Goal: Task Accomplishment & Management: Manage account settings

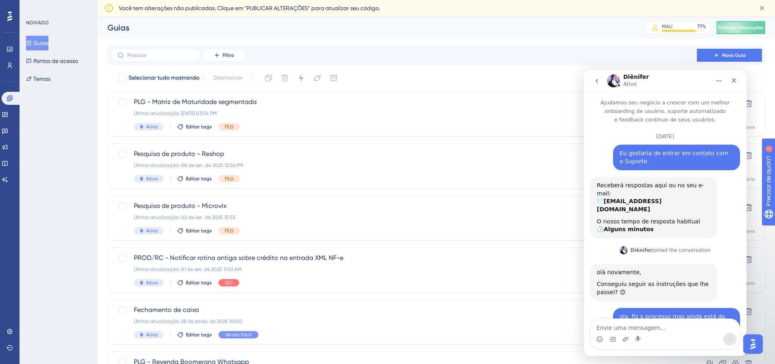
scroll to position [1108, 0]
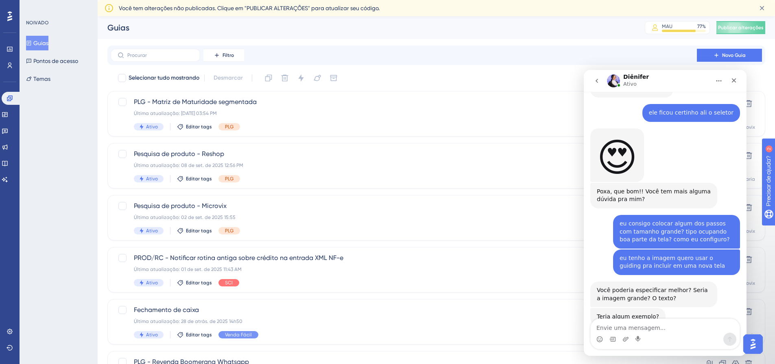
click at [637, 325] on textarea "Envie uma mensagem..." at bounding box center [665, 326] width 149 height 14
type textarea "imagem grande"
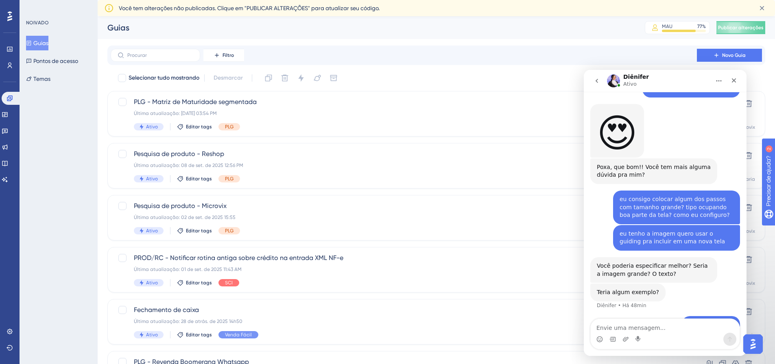
click at [629, 342] on div "Mensageiro da Intercom" at bounding box center [665, 339] width 149 height 13
click at [627, 340] on icon "Carregar anexo" at bounding box center [625, 339] width 7 height 7
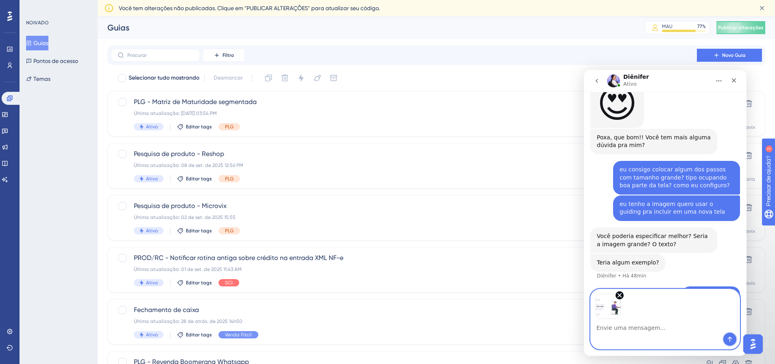
click at [733, 340] on icon "Enviar mensagem…" at bounding box center [730, 339] width 7 height 7
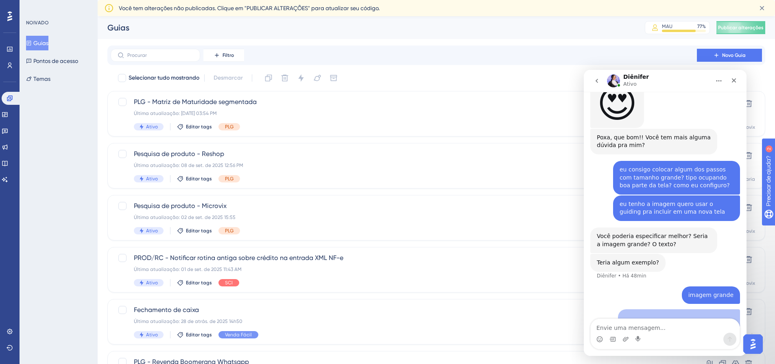
scroll to position [1204, 0]
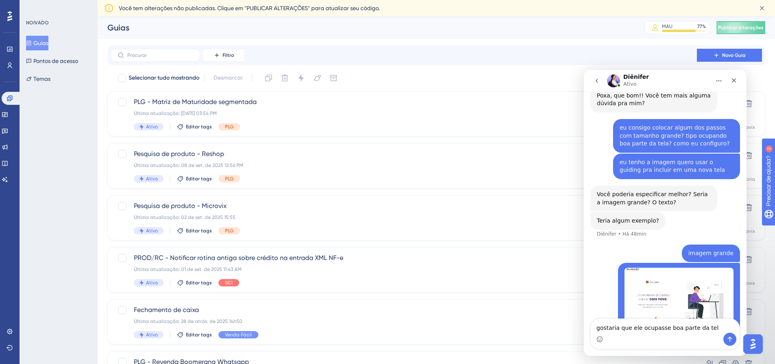
type textarea "gostaria que ele ocupasse boa parte da tela"
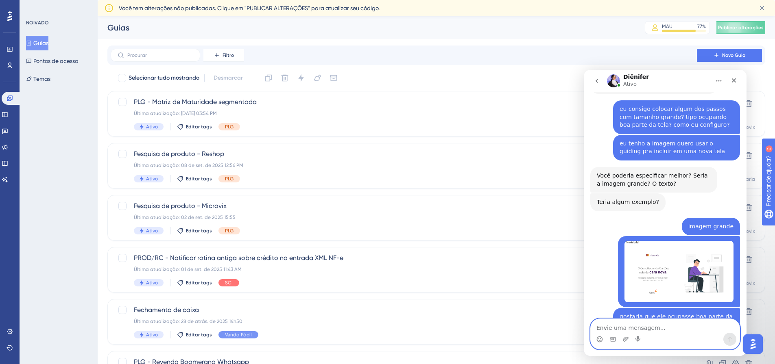
scroll to position [1246, 0]
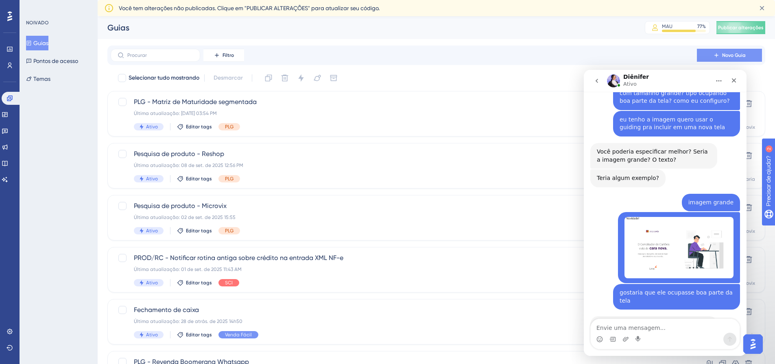
click at [740, 53] on font "Novo Guia" at bounding box center [734, 55] width 24 height 6
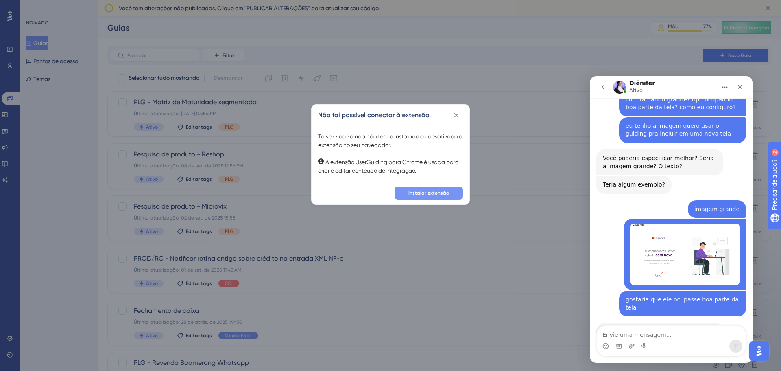
click at [432, 193] on font "Instalar extensão" at bounding box center [428, 193] width 41 height 6
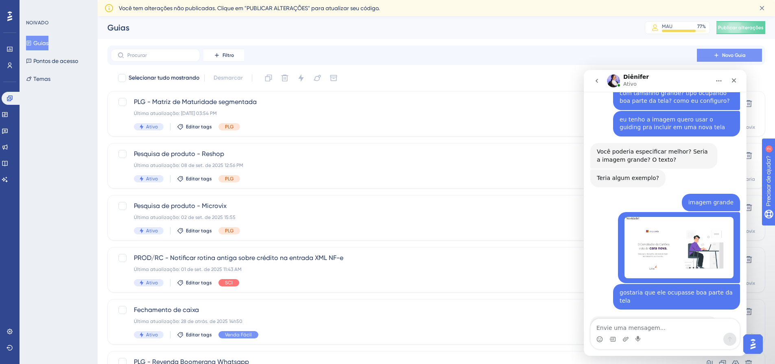
click at [740, 51] on button "Novo Guia" at bounding box center [729, 55] width 65 height 13
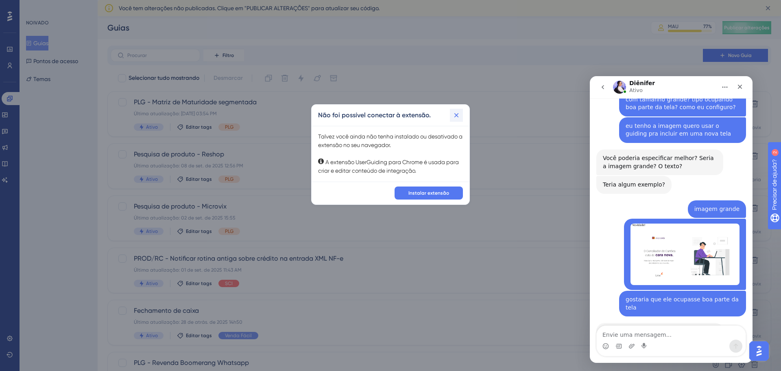
click at [458, 114] on icon at bounding box center [456, 115] width 8 height 8
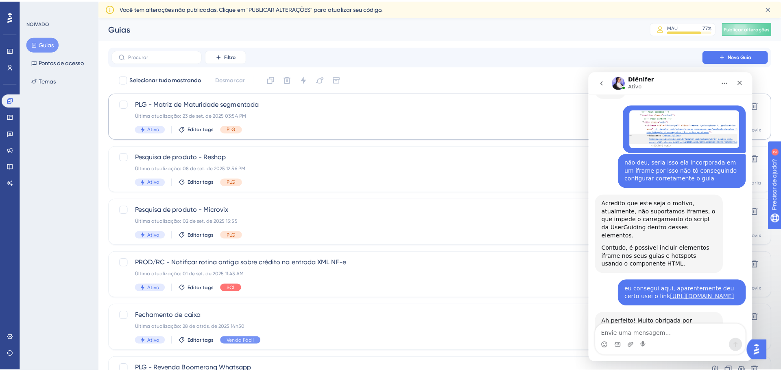
scroll to position [1246, 0]
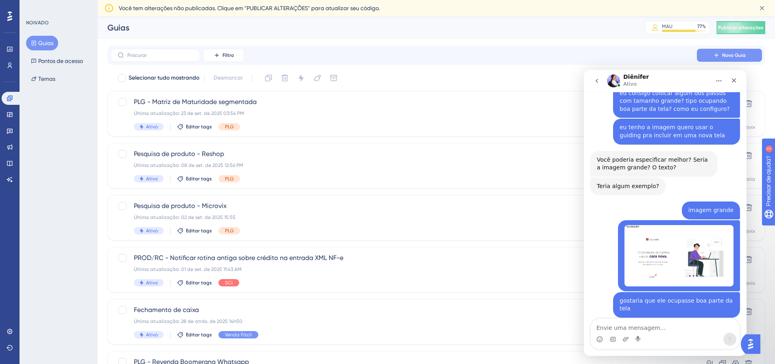
click at [738, 55] on font "Novo Guia" at bounding box center [734, 55] width 24 height 6
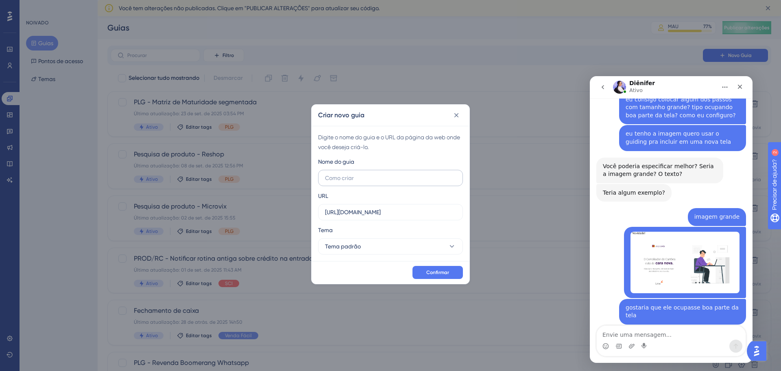
click at [356, 177] on input "text" at bounding box center [390, 177] width 131 height 9
type input "N"
type input "Conciliador de Cartões (NOVO)"
click at [360, 245] on button "Tema padrão" at bounding box center [390, 246] width 145 height 16
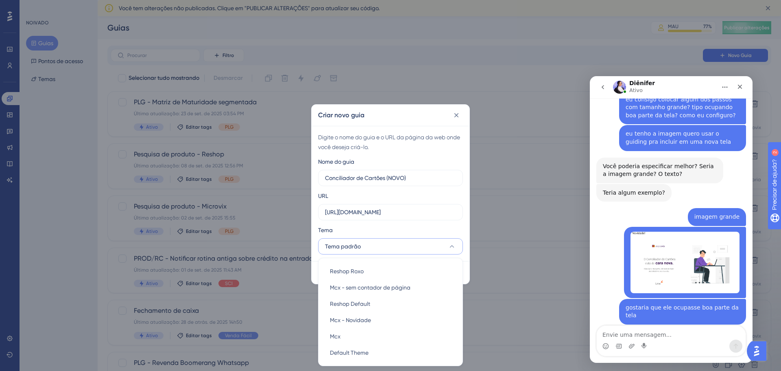
scroll to position [1, 0]
click at [372, 318] on div "Mcx - Novidade Mcx - Novidade" at bounding box center [390, 320] width 121 height 16
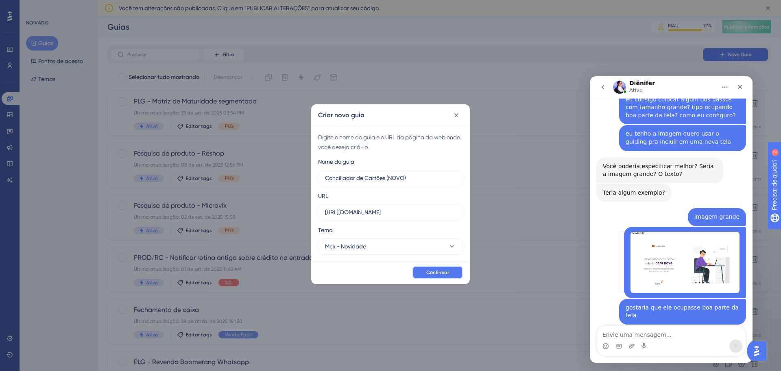
click at [442, 275] on font "Confirmar" at bounding box center [437, 272] width 23 height 6
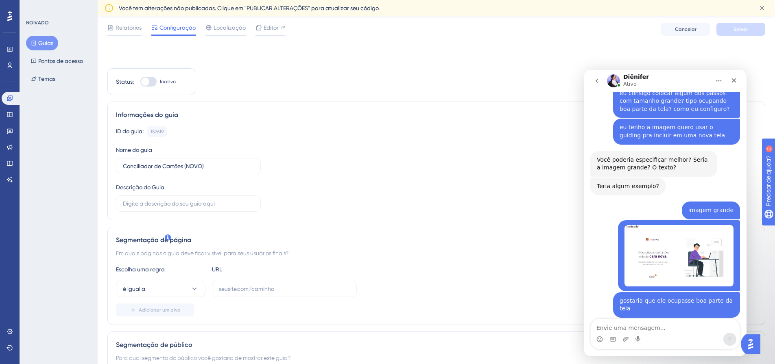
scroll to position [122, 0]
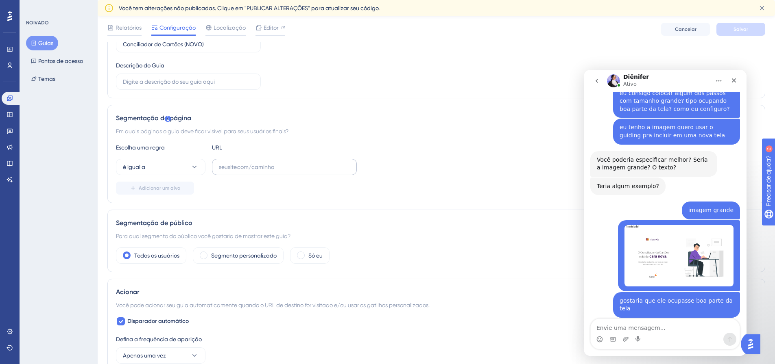
click at [253, 162] on label at bounding box center [284, 167] width 145 height 16
click at [253, 163] on input "text" at bounding box center [284, 167] width 131 height 9
paste input "[URL][DOMAIN_NAME]"
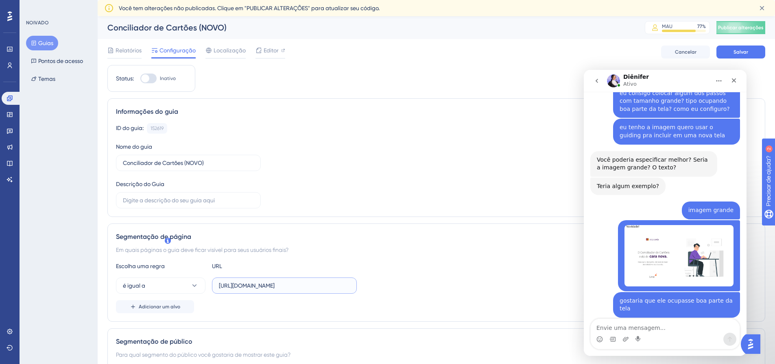
type input "[URL][DOMAIN_NAME]"
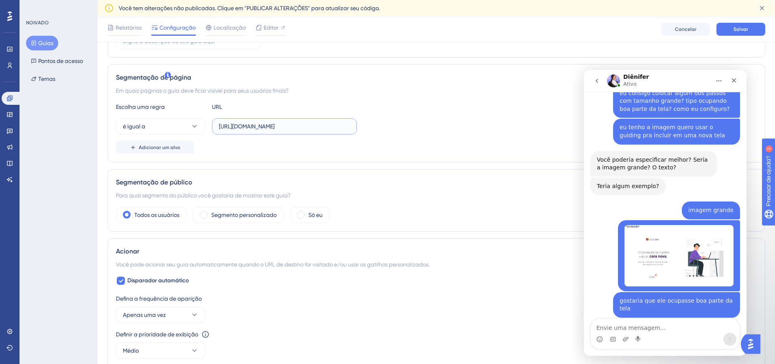
scroll to position [285, 0]
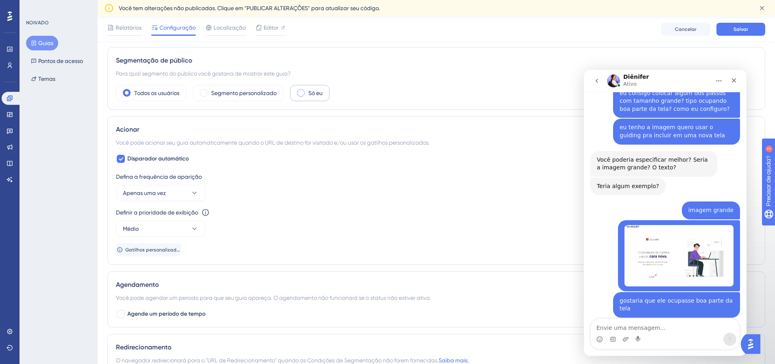
click at [313, 96] on font "Só eu" at bounding box center [315, 93] width 14 height 7
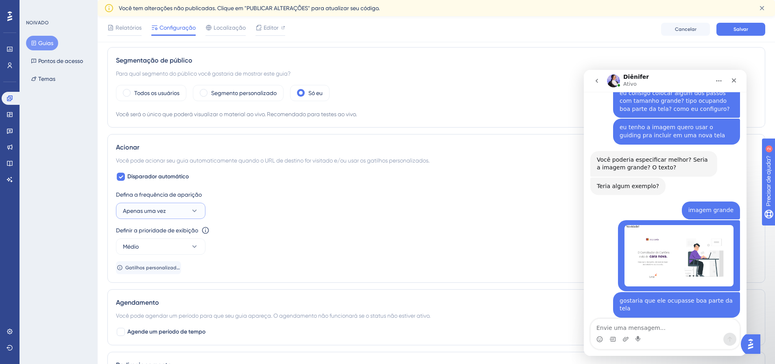
click at [161, 208] on font "Apenas uma vez" at bounding box center [144, 211] width 43 height 7
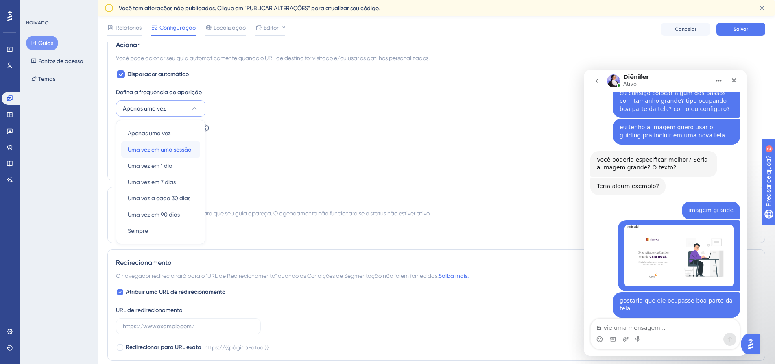
click at [166, 148] on font "Uma vez em uma sessão" at bounding box center [159, 149] width 63 height 7
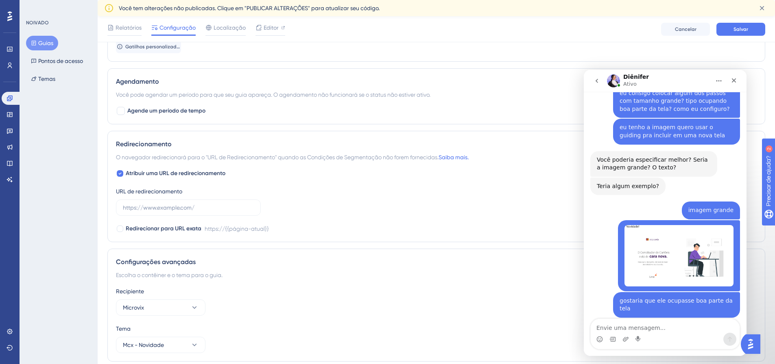
scroll to position [621, 0]
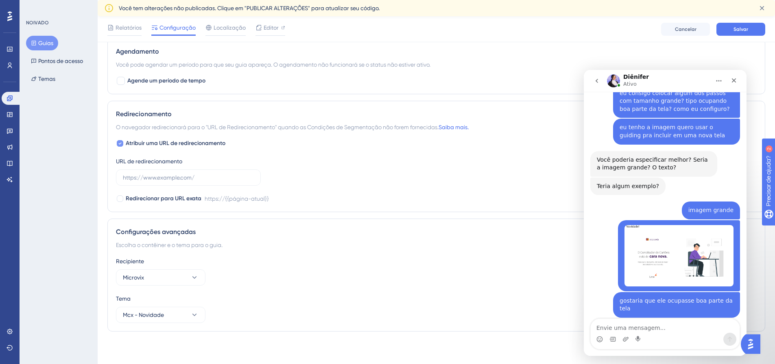
click at [183, 144] on font "Atribuir uma URL de redirecionamento" at bounding box center [176, 143] width 100 height 7
checkbox input "false"
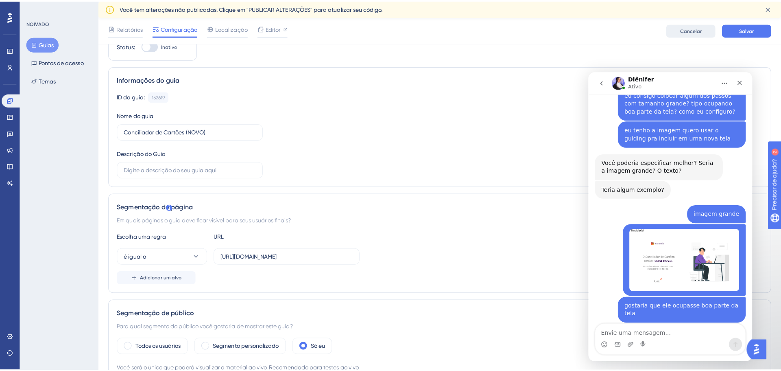
scroll to position [0, 0]
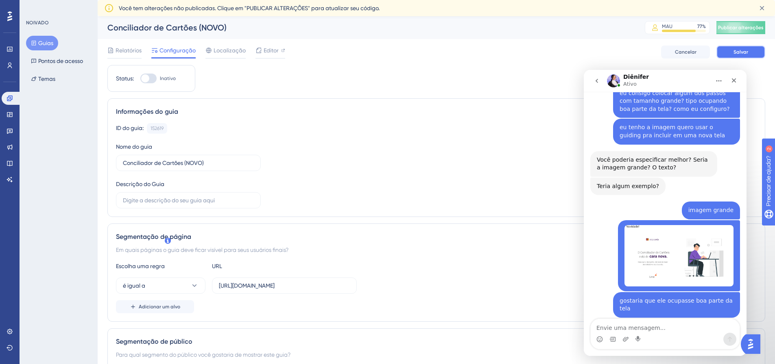
click at [749, 51] on button "Salvar" at bounding box center [740, 52] width 49 height 13
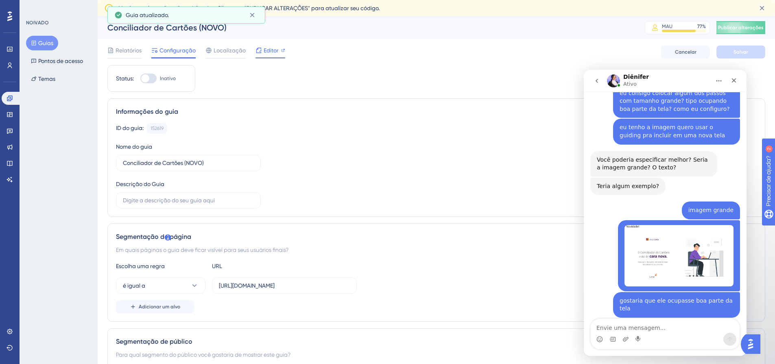
click at [269, 52] on font "Editor" at bounding box center [271, 50] width 15 height 7
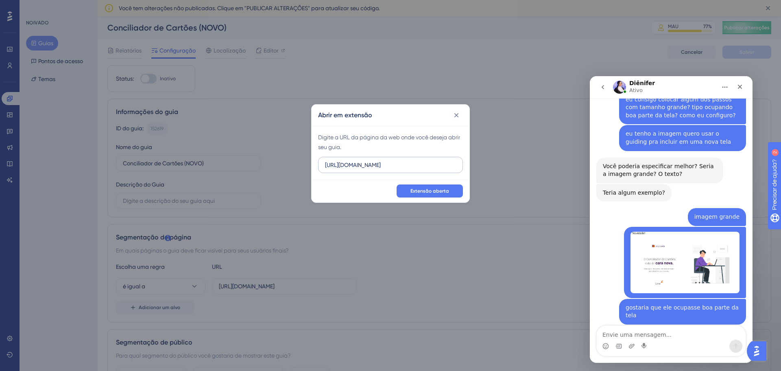
click at [429, 166] on input "https://linx-homologacao.microvix.com.br" at bounding box center [390, 164] width 131 height 9
type input "https://linx-homologacao.microvix.com.br/lb-erpwebapp/gestao-financeira/calenda…"
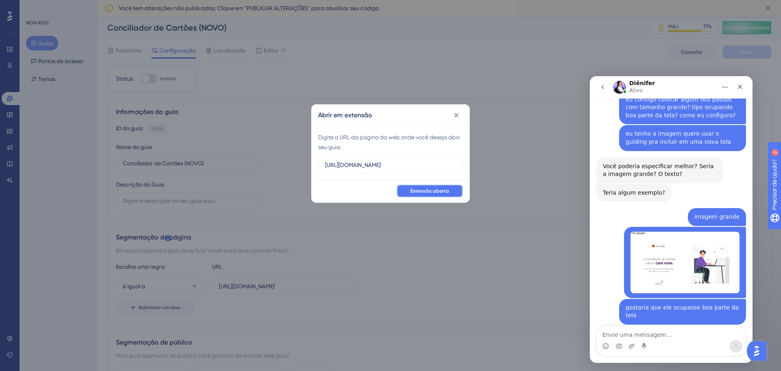
click at [440, 191] on font "Extensão aberta" at bounding box center [429, 191] width 39 height 6
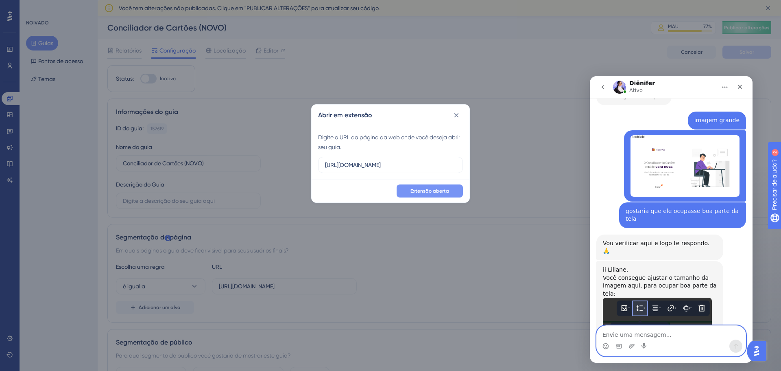
click at [654, 334] on textarea "Envie uma mensagem..." at bounding box center [671, 332] width 149 height 14
click at [654, 333] on textarea "com qualquer" at bounding box center [671, 332] width 149 height 14
click at [727, 334] on textarea "com qualquer uma configuração ali modal ou tooptip?" at bounding box center [671, 328] width 149 height 22
click at [730, 334] on textarea "com qualquer uma configuração ali modal ou tooptip?" at bounding box center [671, 328] width 149 height 22
type textarea "com qualquer uma configuração ali modal ou tooltip?"
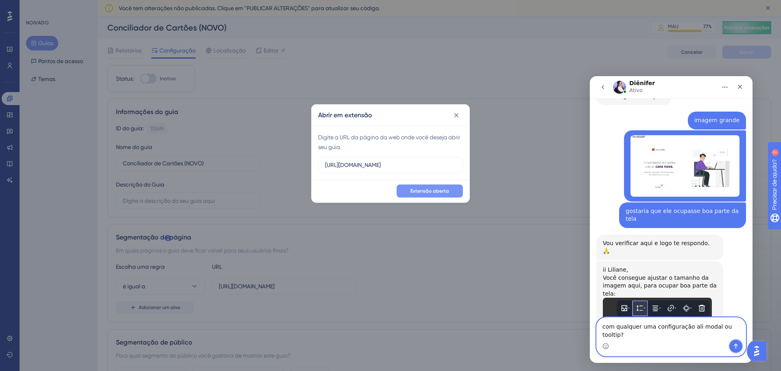
click at [738, 345] on icon "Enviar mensagem…" at bounding box center [736, 346] width 7 height 7
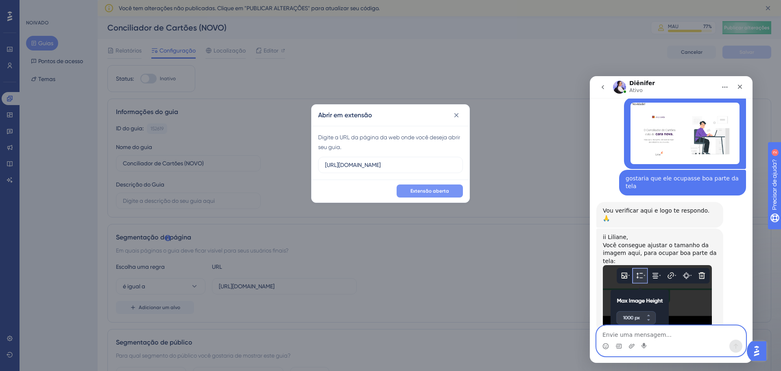
scroll to position [1399, 0]
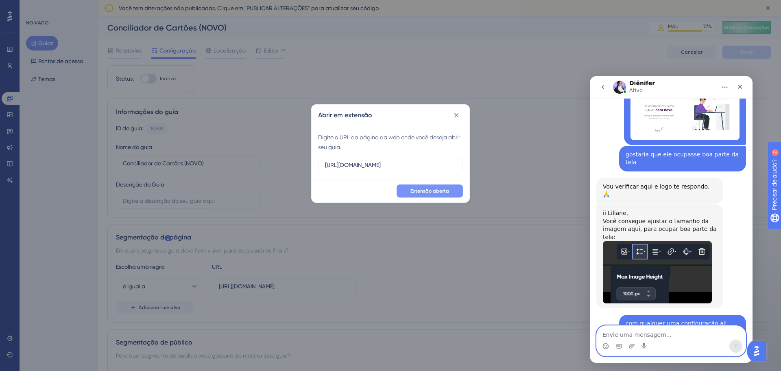
click at [645, 335] on textarea "Envie uma mensagem..." at bounding box center [671, 332] width 149 height 14
type textarea "ah entendi"
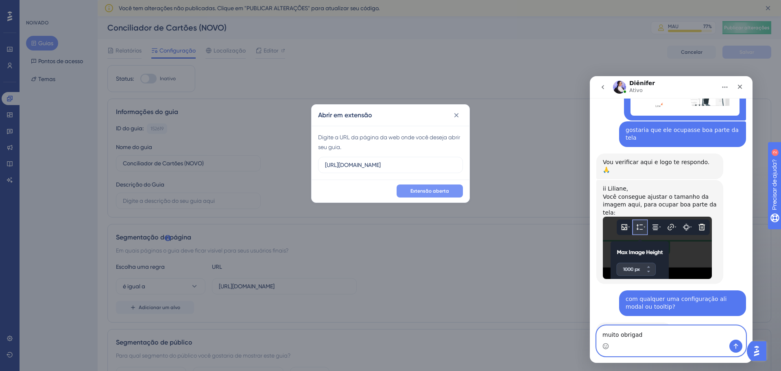
type textarea "muito obrigada"
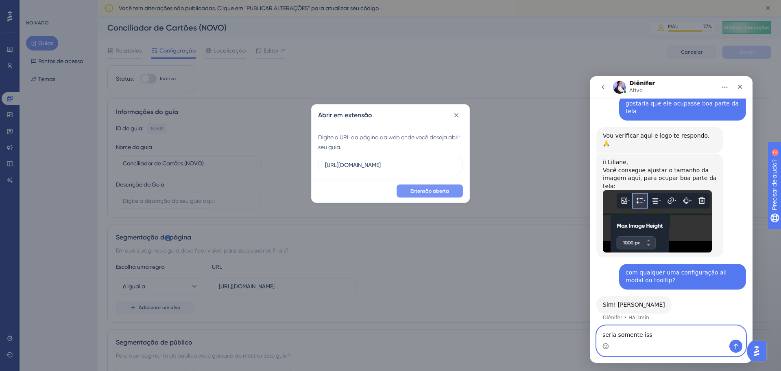
type textarea "seria somente isso"
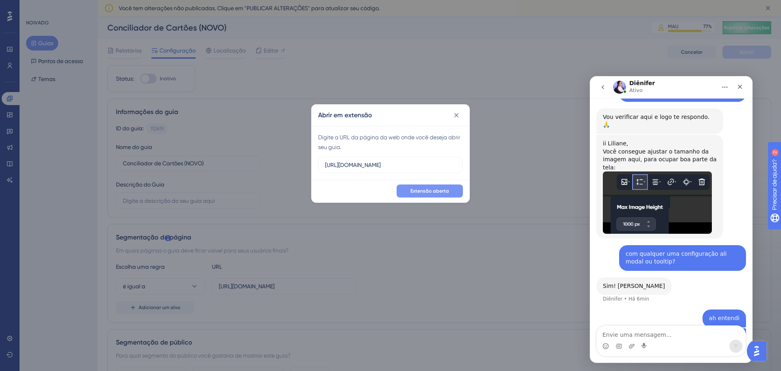
click at [446, 190] on font "Extensão aberta" at bounding box center [429, 191] width 39 height 6
drag, startPoint x: 450, startPoint y: 164, endPoint x: 308, endPoint y: 159, distance: 142.1
click at [312, 160] on div "Digite a URL da página da web onde você deseja abrir seu guia. https://linx-hom…" at bounding box center [391, 153] width 158 height 54
paste input "/lb-erpwebapp/gestao-financeira/dashboard?auth=881d492c-2c48-4837-9f94-2ffd0795…"
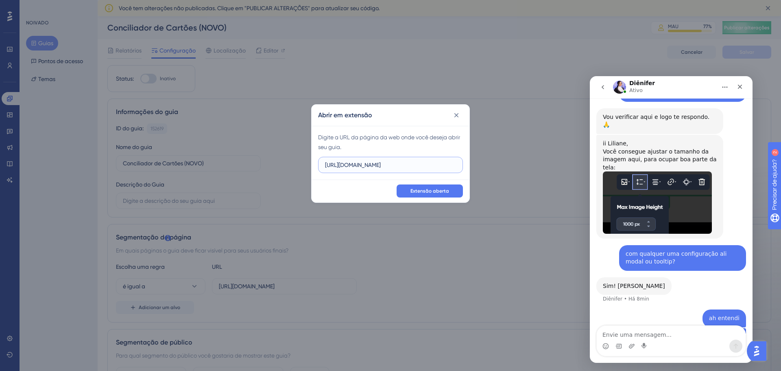
type input "https://linx-homologacao.microvix.com.br/lb-erpwebapp/gestao-financeira/dashboa…"
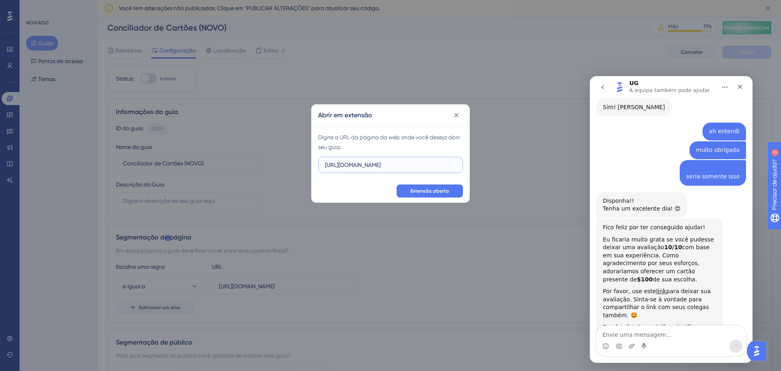
scroll to position [1720, 0]
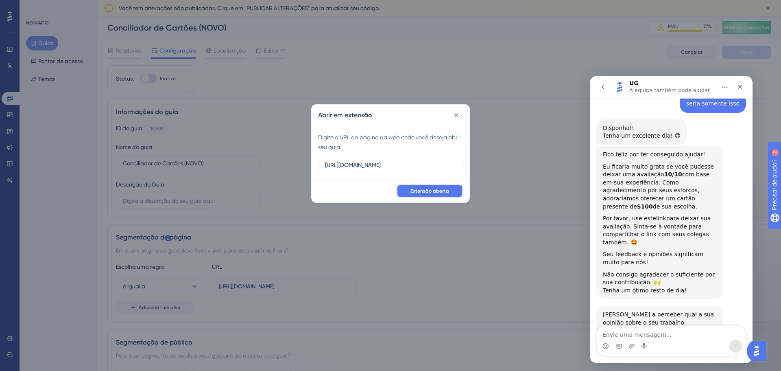
click at [441, 188] on font "Extensão aberta" at bounding box center [429, 191] width 39 height 6
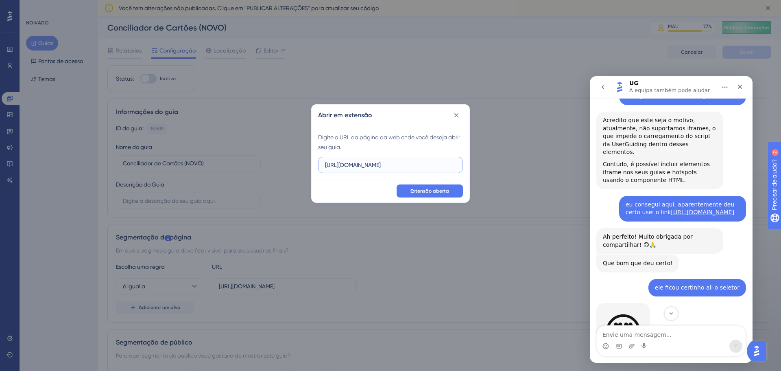
scroll to position [907, 0]
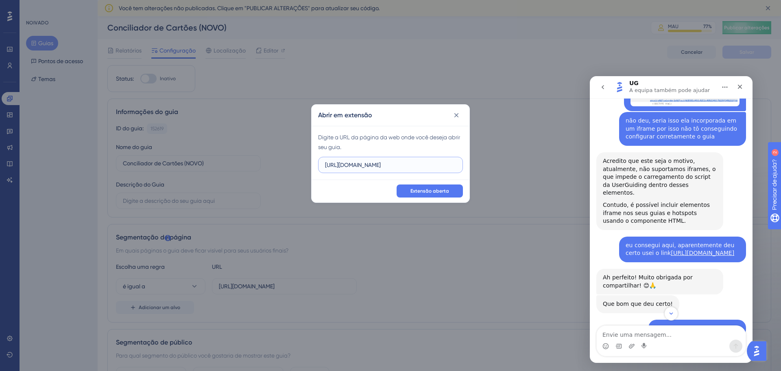
click at [410, 168] on input "https://linx-homologacao.microvix.com.br" at bounding box center [390, 164] width 131 height 9
type input "https://linx-homologacao.microvix.com.br/lb-erpwebapp/gestao-financeira/concili…"
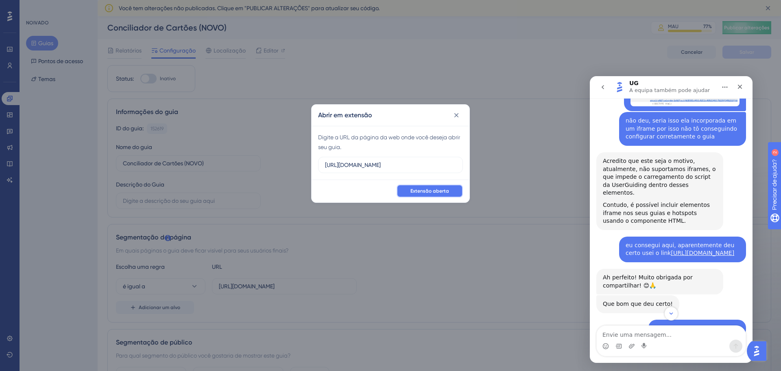
click at [428, 189] on font "Extensão aberta" at bounding box center [429, 191] width 39 height 6
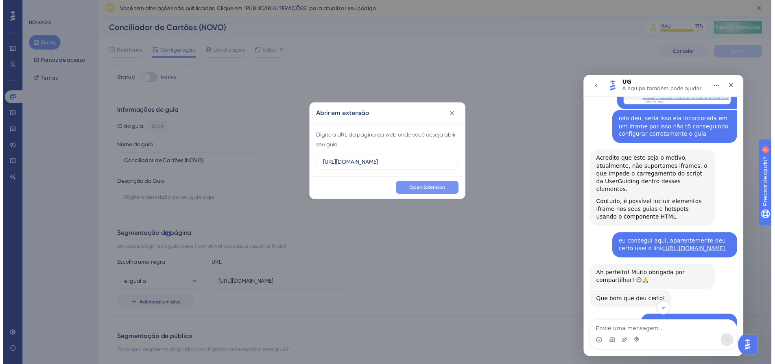
scroll to position [0, 0]
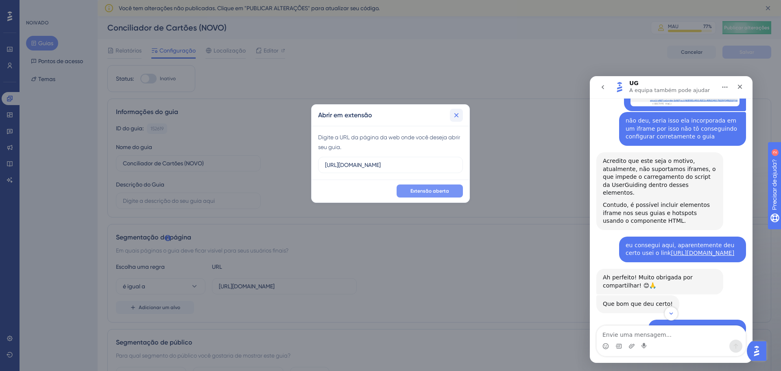
click at [460, 117] on button at bounding box center [456, 115] width 13 height 13
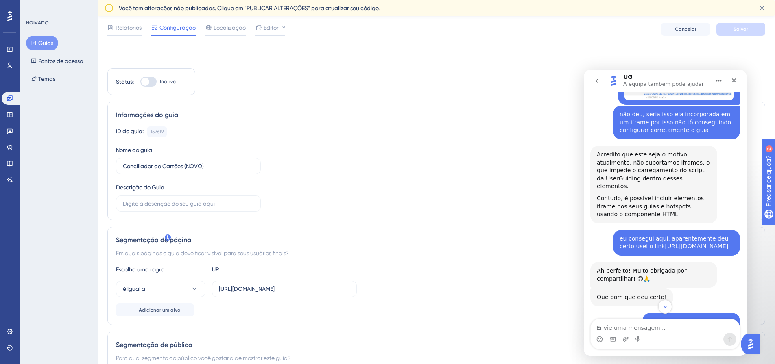
scroll to position [122, 0]
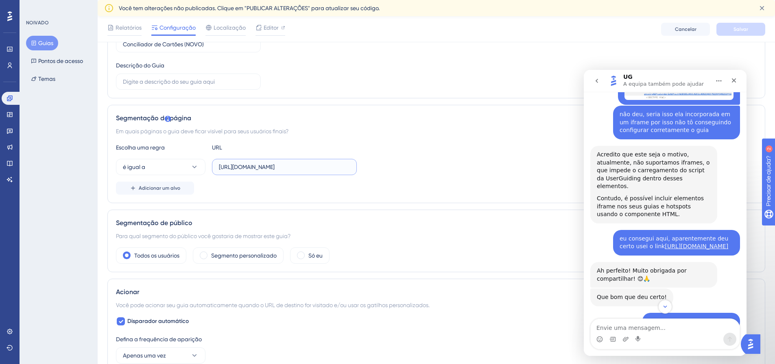
click at [281, 166] on input "[URL][DOMAIN_NAME]" at bounding box center [284, 167] width 131 height 9
paste input "https://linx-homologacao.microvix.com.br/lb-erpwebapp/gestao-financeira/concili…"
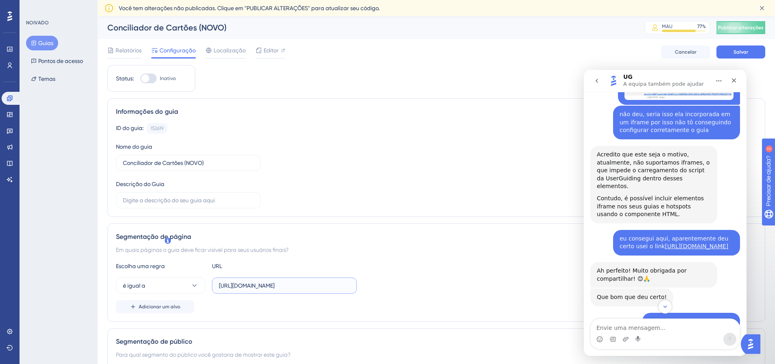
type input "https://linx-homologacao.microvix.com.br/lb-erpwebapp/gestao-financeira/concili…"
click at [745, 45] on div "Relatórios Configuração Localização Editor Cancelar Salvar" at bounding box center [436, 52] width 658 height 26
click at [744, 55] on span "Salvar" at bounding box center [740, 52] width 15 height 7
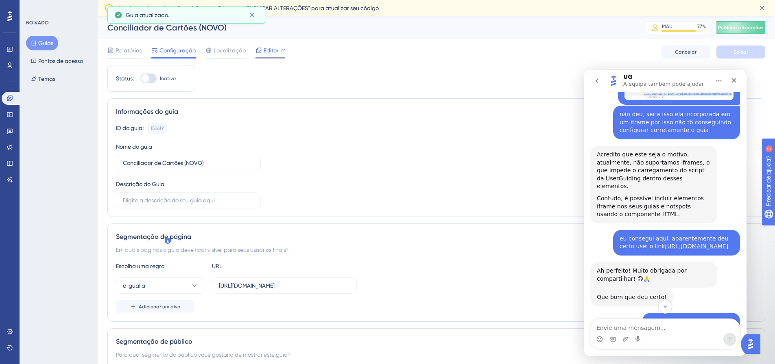
click at [256, 49] on icon at bounding box center [258, 50] width 5 height 5
click at [765, 7] on icon at bounding box center [762, 8] width 8 height 8
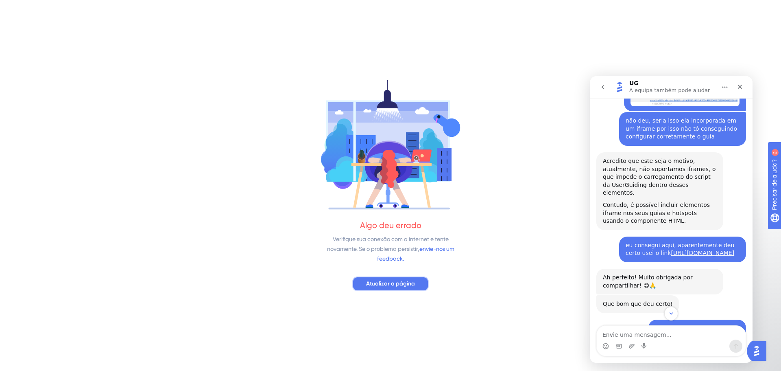
click at [404, 285] on font "Atualizar a página" at bounding box center [390, 283] width 49 height 7
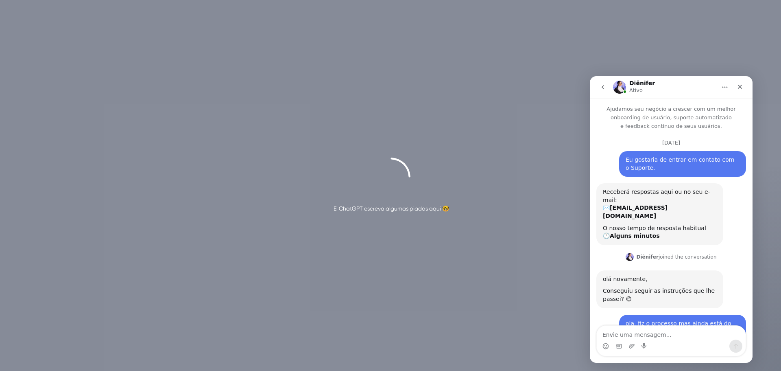
scroll to position [1246, 0]
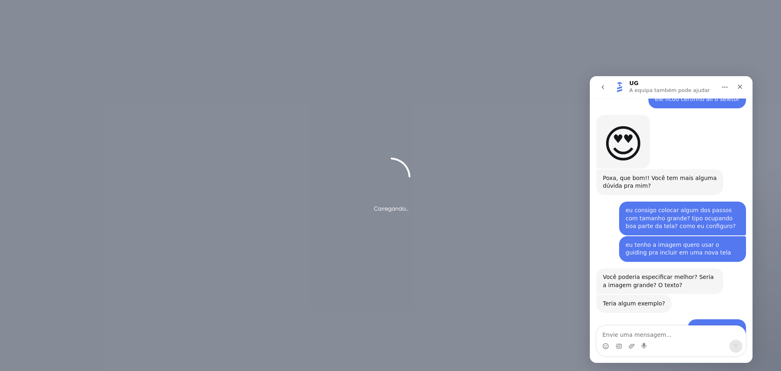
scroll to position [1720, 0]
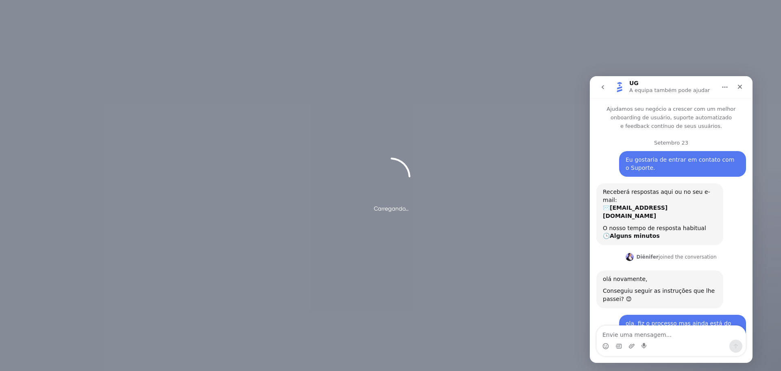
scroll to position [1720, 0]
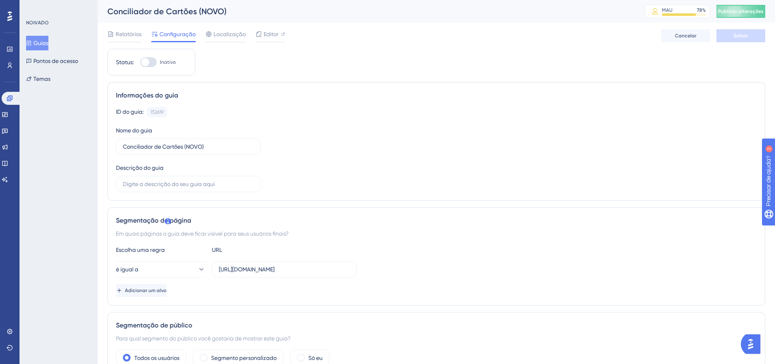
click at [31, 42] on icon at bounding box center [29, 43] width 4 height 5
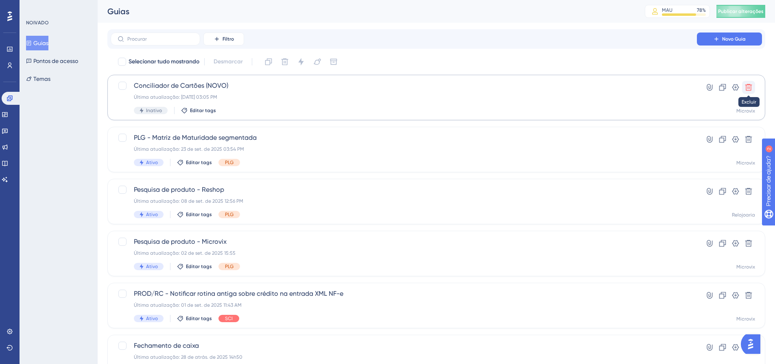
click at [751, 87] on icon at bounding box center [748, 87] width 8 height 8
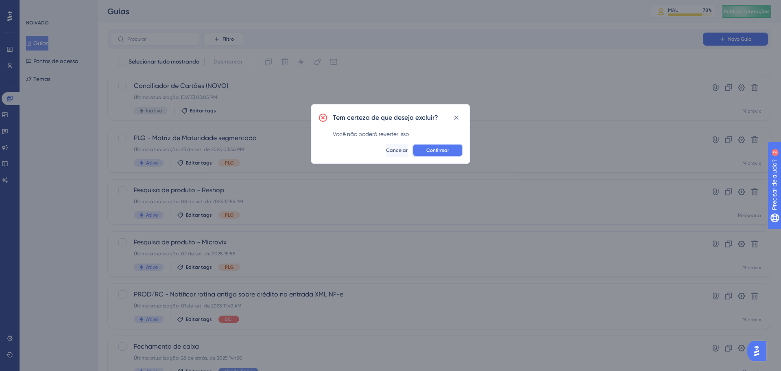
click at [441, 149] on font "Confirmar" at bounding box center [437, 150] width 23 height 6
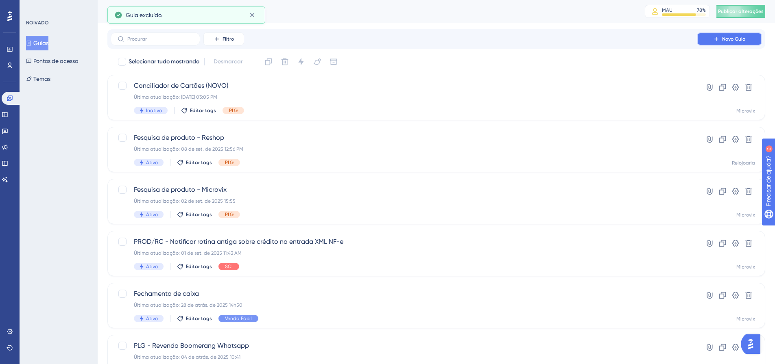
click at [727, 38] on font "Novo Guia" at bounding box center [734, 39] width 24 height 6
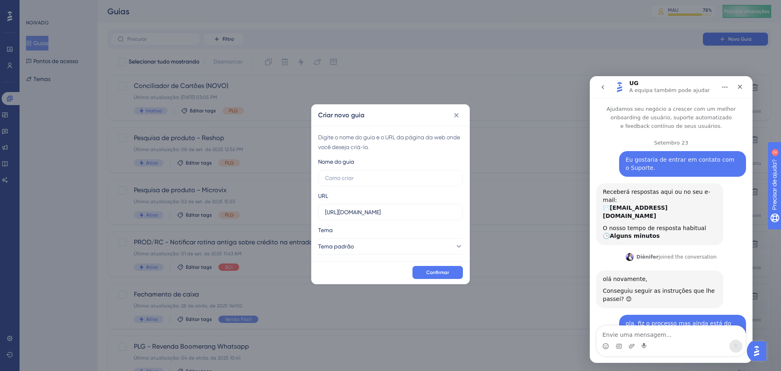
scroll to position [1720, 0]
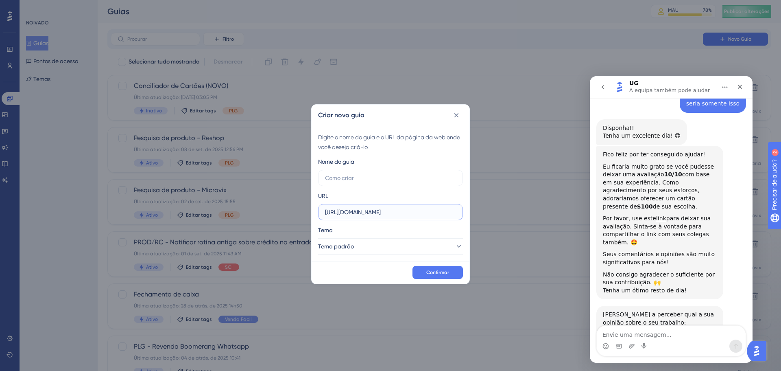
click at [418, 213] on input "https://linx-homologacao.microvix.com.br" at bounding box center [390, 211] width 131 height 9
paste input "/lb-erpwebapp/gestao-financeira/calendario?auth=881d492c-2c48-4837-9f94-2ffd079…"
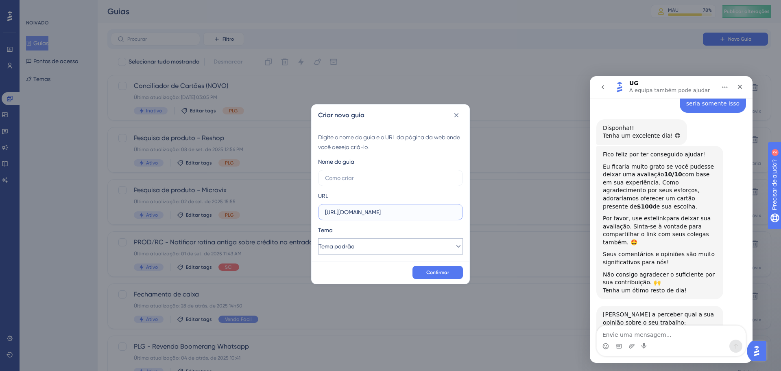
type input "https://linx-homologacao.microvix.com.br/lb-erpwebapp/gestao-financeira/calenda…"
click at [379, 249] on button "Tema padrão" at bounding box center [390, 246] width 145 height 16
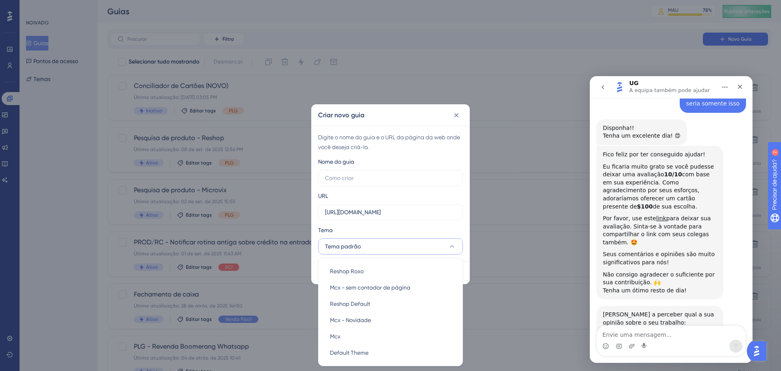
scroll to position [1, 0]
click at [385, 329] on div "Mcx Mcx" at bounding box center [390, 336] width 121 height 16
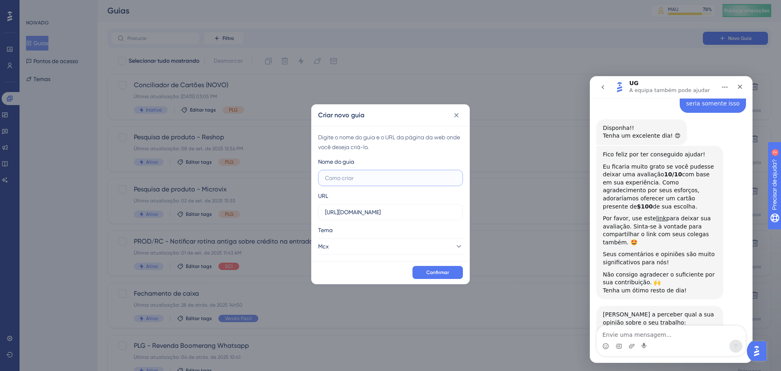
click at [362, 178] on input "text" at bounding box center [390, 177] width 131 height 9
click at [363, 176] on input "text" at bounding box center [390, 177] width 131 height 9
type input "Conciliador Cartões (NOVO)"
click at [447, 271] on font "Confirmar" at bounding box center [437, 272] width 23 height 6
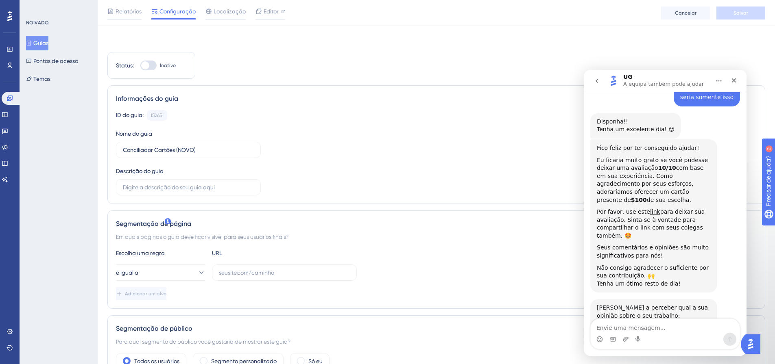
scroll to position [81, 0]
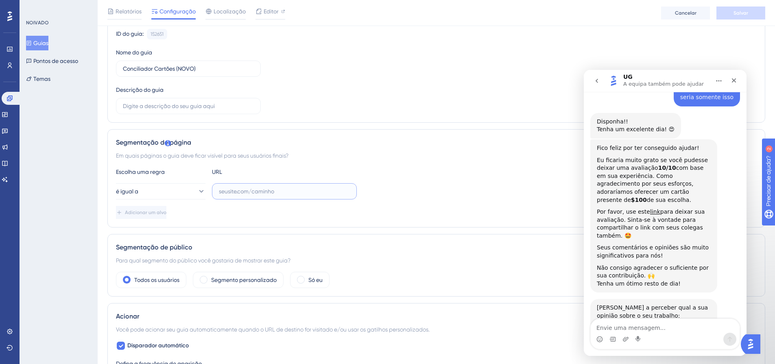
click at [285, 192] on input "text" at bounding box center [284, 191] width 131 height 9
paste input "[URL][DOMAIN_NAME]"
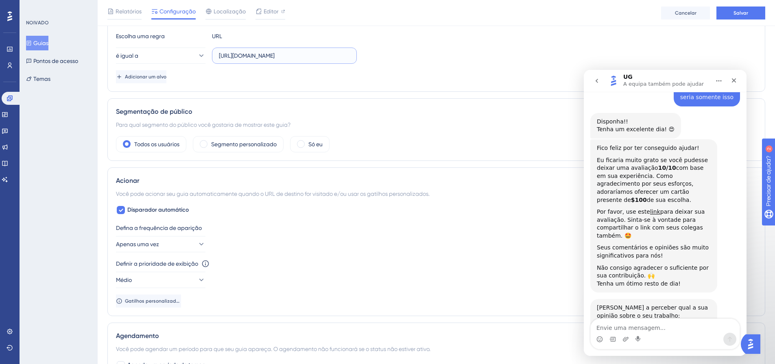
scroll to position [380, 0]
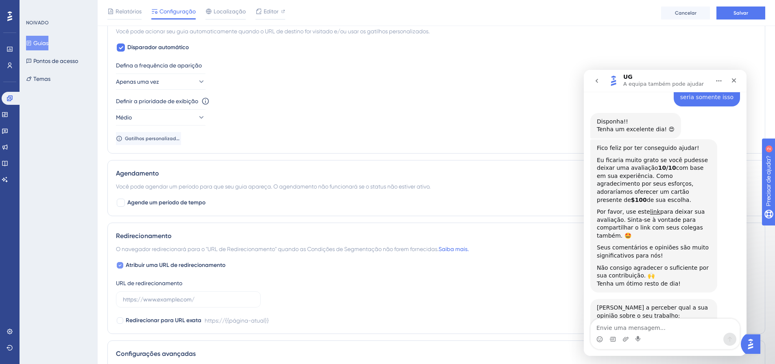
type input "[URL][DOMAIN_NAME]"
click at [196, 265] on font "Atribuir uma URL de redirecionamento" at bounding box center [176, 265] width 100 height 7
checkbox input "false"
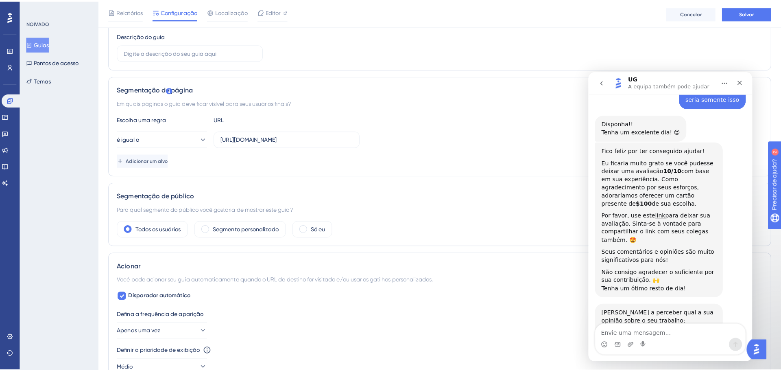
scroll to position [0, 0]
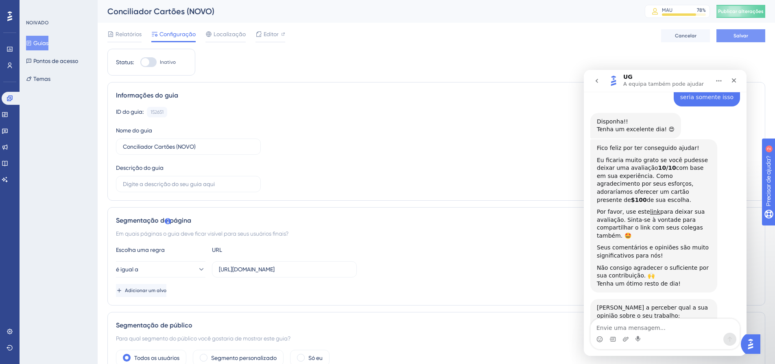
click at [741, 35] on font "Salvar" at bounding box center [740, 36] width 15 height 6
click at [268, 39] on div "Editor" at bounding box center [270, 35] width 30 height 13
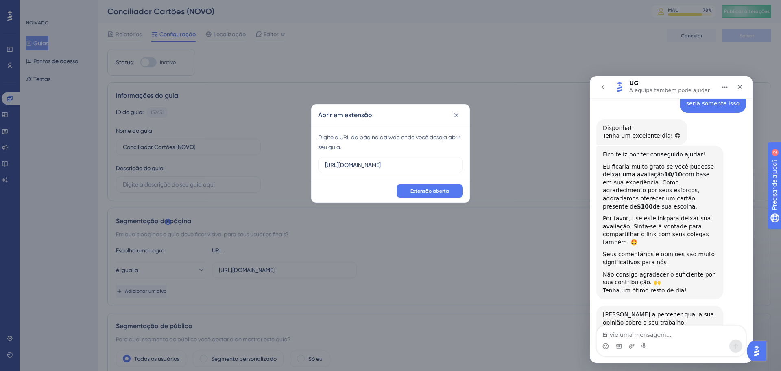
drag, startPoint x: 452, startPoint y: 164, endPoint x: 288, endPoint y: 152, distance: 164.4
click at [288, 152] on div "Abrir em extensão Digite a URL da página da web onde você deseja abrir seu guia…" at bounding box center [390, 185] width 781 height 371
type input "[URL][DOMAIN_NAME]"
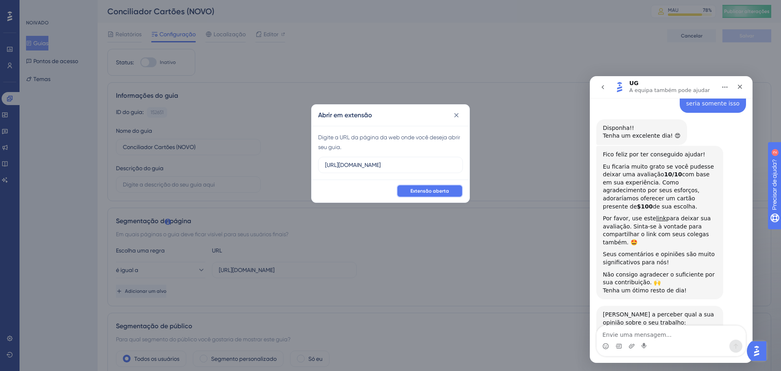
click at [445, 191] on font "Extensão aberta" at bounding box center [429, 191] width 39 height 6
click at [659, 333] on textarea "Envie uma mensagem..." at bounding box center [671, 332] width 149 height 14
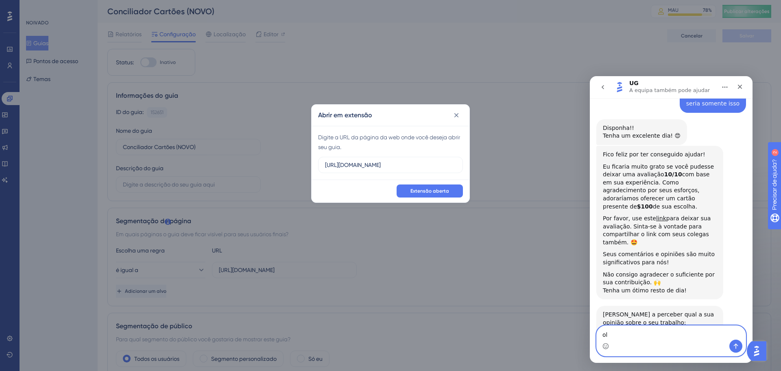
type textarea "olá"
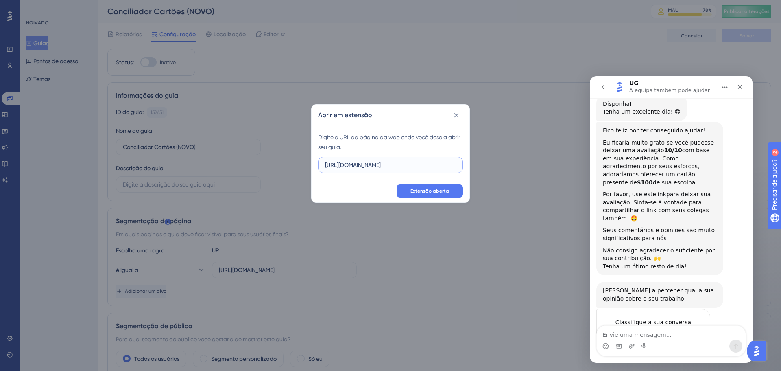
click at [397, 161] on input "https://linx-homologacao.microvix.com.br" at bounding box center [390, 164] width 131 height 9
click at [438, 168] on input "https://linx-homologacao.microvix.com.br" at bounding box center [390, 164] width 131 height 9
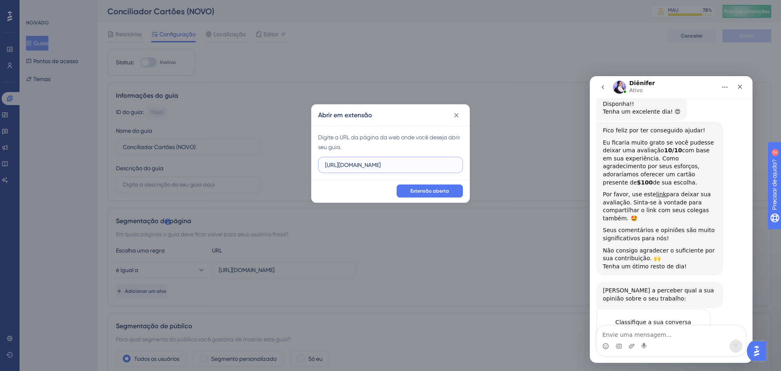
click at [438, 168] on input "https://linx-homologacao.microvix.com.br" at bounding box center [390, 164] width 131 height 9
paste input "/lb-erpwebapp/gestao-financeira/calendario?auth=881d492c-2c48-4837-9f94-2ffd079…"
type input "[URL][DOMAIN_NAME]"
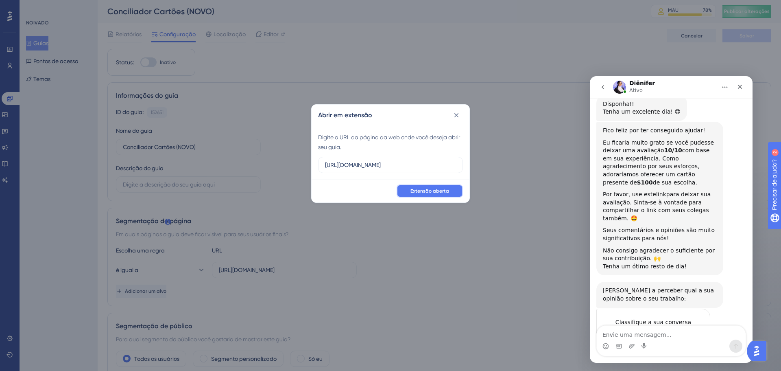
click at [438, 188] on span "Extensão aberta" at bounding box center [429, 191] width 39 height 7
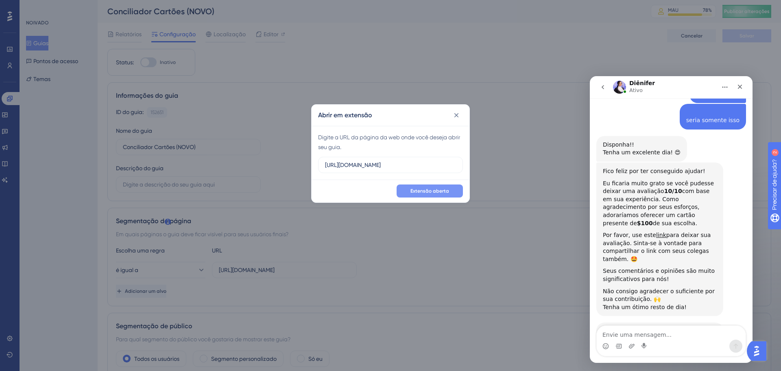
scroll to position [1744, 0]
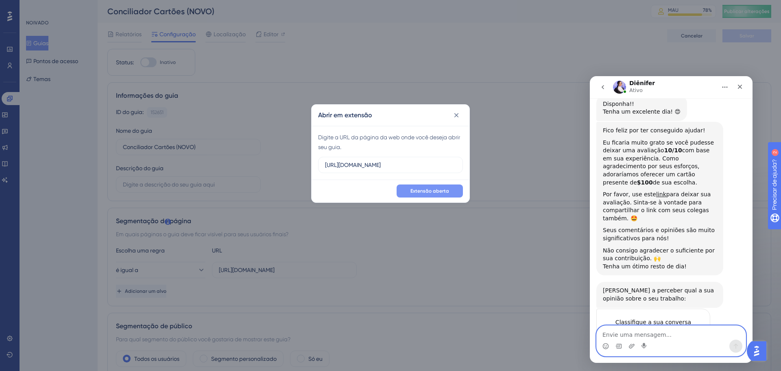
click at [659, 331] on textarea "Envie uma mensagem..." at bounding box center [671, 332] width 149 height 14
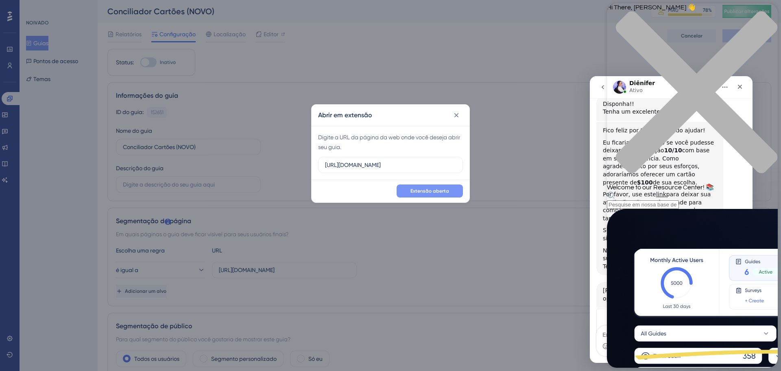
click at [680, 191] on div "Cabeçalho do Centro de Recursos" at bounding box center [692, 200] width 171 height 18
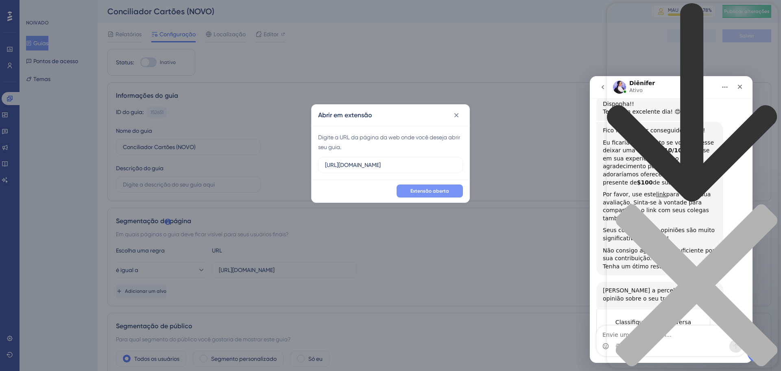
click at [680, 50] on div "Cabeçalho do Centro de Recursos" at bounding box center [692, 198] width 171 height 391
paste input "Targeting configurations"
type input "Targeting configurations"
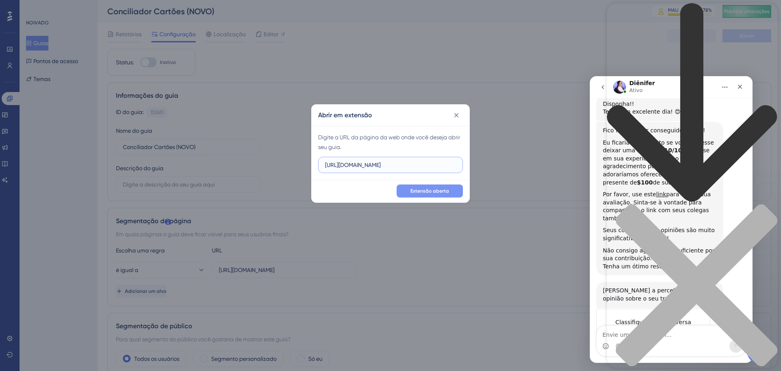
drag, startPoint x: 1044, startPoint y: 167, endPoint x: 631, endPoint y: 164, distance: 412.9
click at [447, 189] on font "Extensão aberta" at bounding box center [429, 191] width 39 height 6
click at [416, 161] on input "https://linx-homologacao.microvix.com.br" at bounding box center [390, 164] width 131 height 9
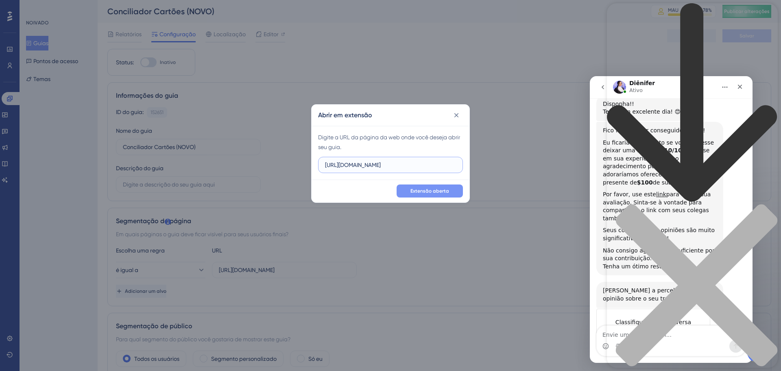
click at [416, 161] on input "https://linx-homologacao.microvix.com.br" at bounding box center [390, 164] width 131 height 9
paste input "/gestor_web/webapp/acesso_permissao.asp?appRoute=/gestao-financeira/calendario&…"
click at [380, 159] on label "https://linx-homologacao.microvix.com.br/gestor_web/webapp/acesso_permissao.asp…" at bounding box center [390, 165] width 145 height 16
click at [380, 160] on input "https://linx-homologacao.microvix.com.br/gestor_web/webapp/acesso_permissao.asp…" at bounding box center [390, 164] width 131 height 9
click at [380, 159] on label "https://linx-homologacao.microvix.com.br/gestor_web/webapp/acesso_permissao.asp…" at bounding box center [390, 165] width 145 height 16
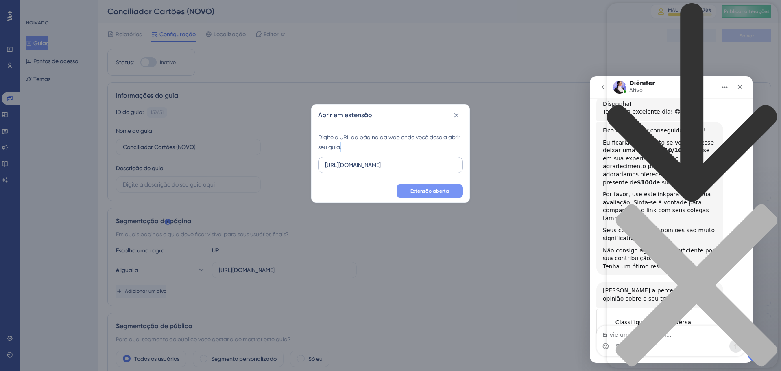
click at [380, 160] on input "https://linx-homologacao.microvix.com.br/gestor_web/webapp/acesso_permissao.asp…" at bounding box center [390, 164] width 131 height 9
click at [380, 159] on label "https://linx-homologacao.microvix.com.br/gestor_web/webapp/acesso_permissao.asp…" at bounding box center [390, 165] width 145 height 16
click at [380, 160] on input "https://linx-homologacao.microvix.com.br/gestor_web/webapp/acesso_permissao.asp…" at bounding box center [390, 164] width 131 height 9
click at [373, 168] on input "https://linx-homologacao.microvix.com.br/gestor_web/webapp/acesso_permissao.asp…" at bounding box center [390, 164] width 131 height 9
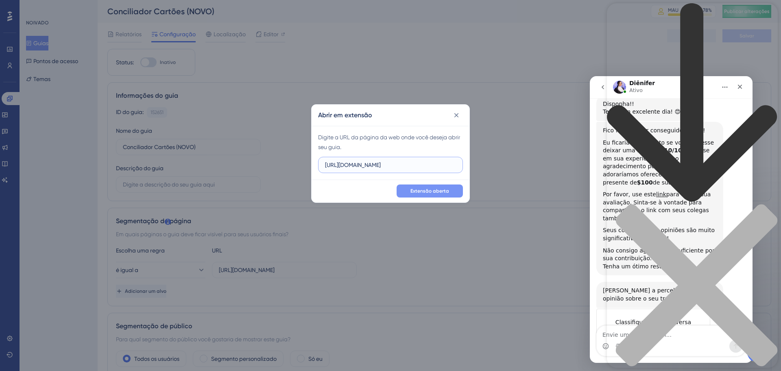
click at [373, 168] on input "https://linx-homologacao.microvix.com.br/gestor_web/webapp/acesso_permissao.asp…" at bounding box center [390, 164] width 131 height 9
paste input "lb-erpwebapp/gestao-financeira/calendario?auth=0981aa23-1bd9-4999-ae1e-df05a537…"
type input "https://linx-homologacao.microvix.com.br/lb-erpwebapp/gestao-financeira/calenda…"
click at [435, 188] on font "Extensão aberta" at bounding box center [429, 191] width 39 height 6
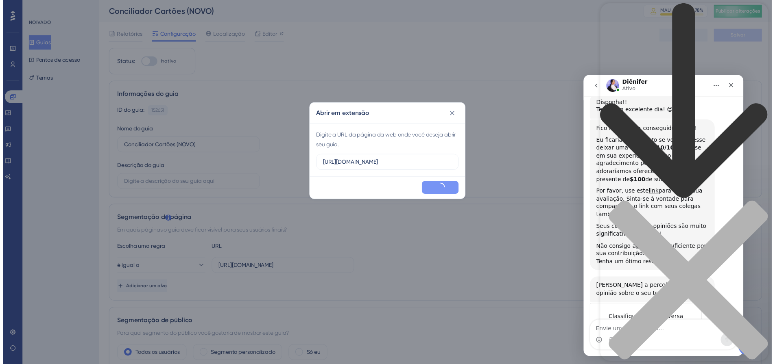
scroll to position [0, 0]
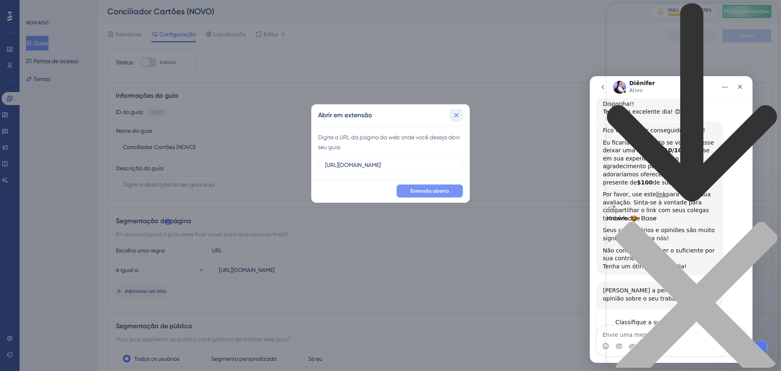
click at [460, 115] on icon at bounding box center [456, 115] width 8 height 8
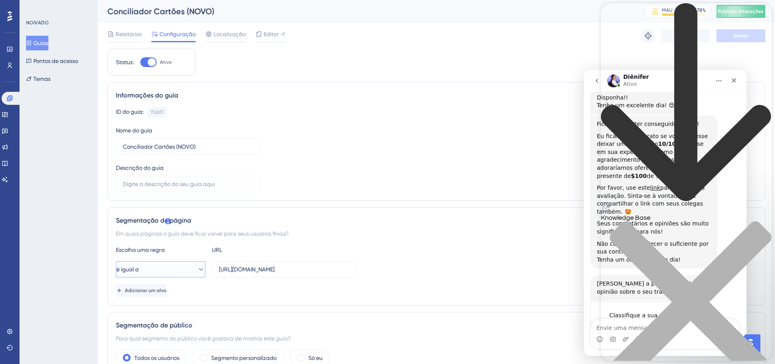
click at [175, 271] on button "é igual a" at bounding box center [160, 270] width 89 height 16
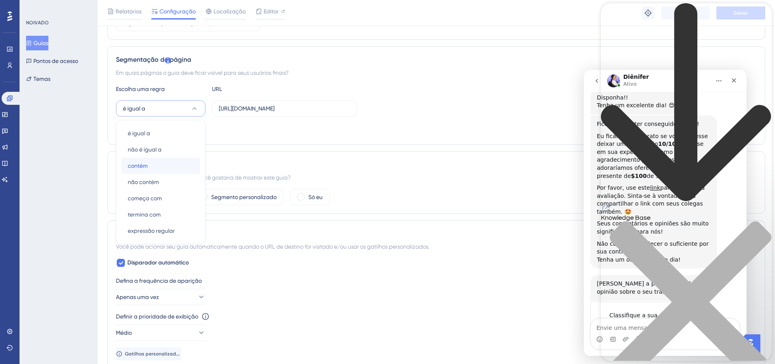
click at [163, 168] on div "contém contém" at bounding box center [161, 166] width 66 height 16
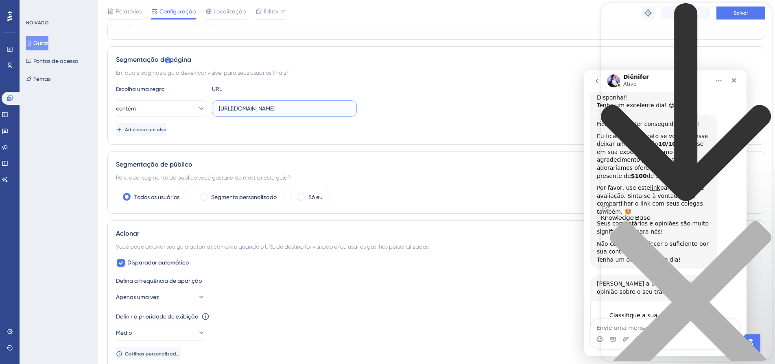
click at [273, 111] on input "[URL][DOMAIN_NAME]" at bounding box center [284, 108] width 131 height 9
paste input "0981aa23-1bd9-4999-ae1e-df05a53728e8"
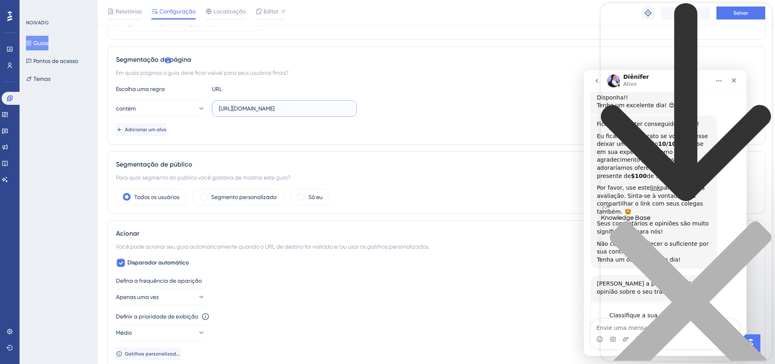
scroll to position [0, 0]
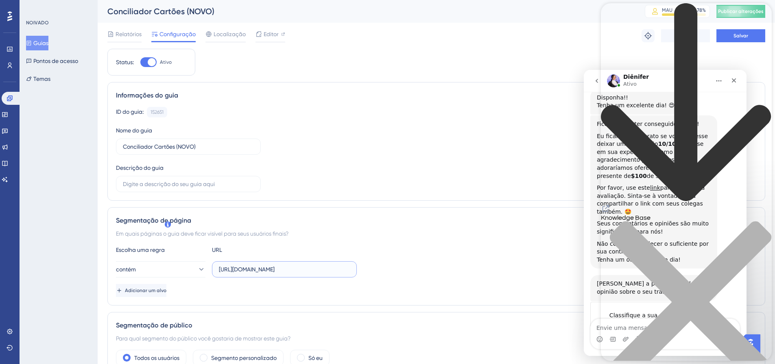
type input "https://linx-homologacao.microvix.com.br/lb-erpwebapp/gestao-financeira/calenda…"
click at [762, 221] on div "close resource center" at bounding box center [686, 307] width 171 height 172
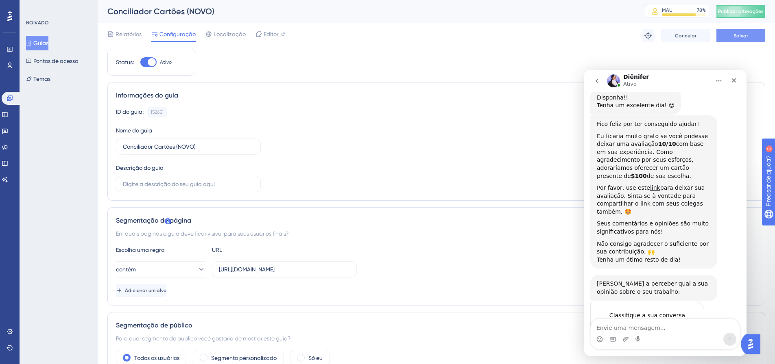
click at [740, 35] on font "Salvar" at bounding box center [740, 36] width 15 height 6
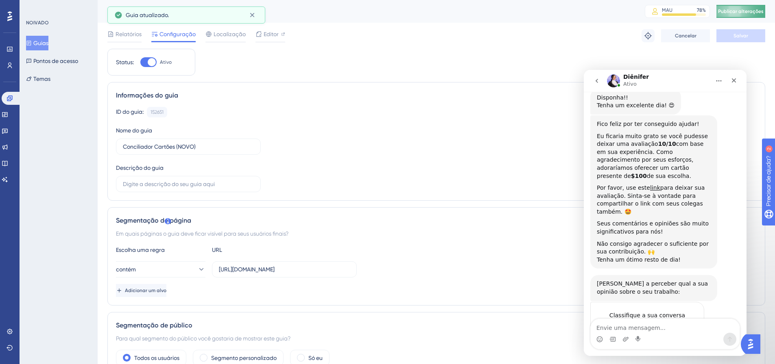
click at [752, 11] on font "Publicar alterações" at bounding box center [741, 12] width 46 height 6
click at [269, 32] on font "Editor" at bounding box center [271, 34] width 15 height 7
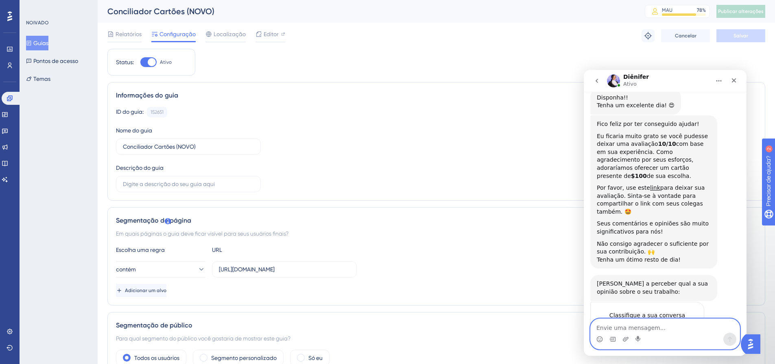
click at [628, 332] on textarea "Envie uma mensagem..." at bounding box center [665, 326] width 149 height 14
type textarea "olá"
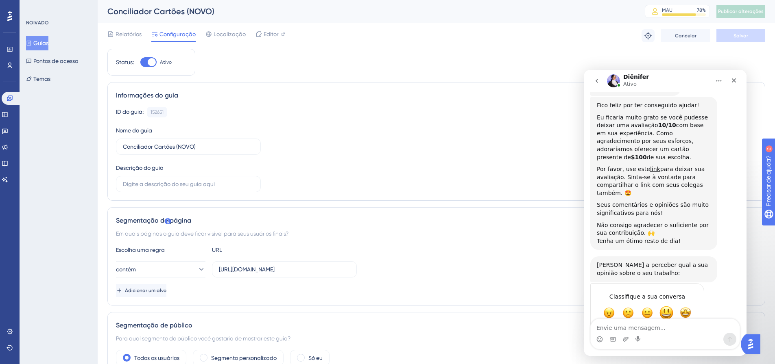
click at [660, 306] on span "Ótimo" at bounding box center [666, 313] width 15 height 15
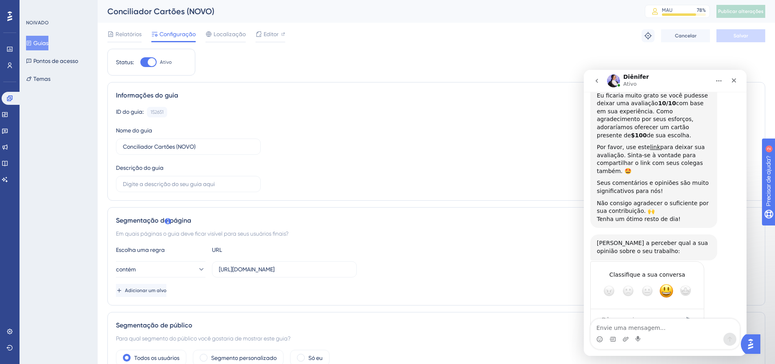
click at [690, 312] on div "Submeter" at bounding box center [689, 320] width 16 height 16
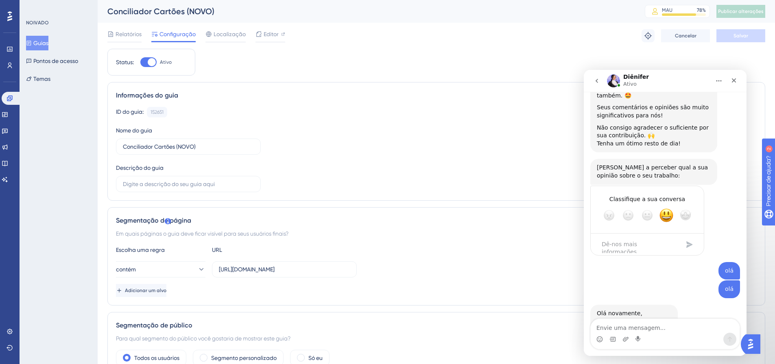
scroll to position [1829, 0]
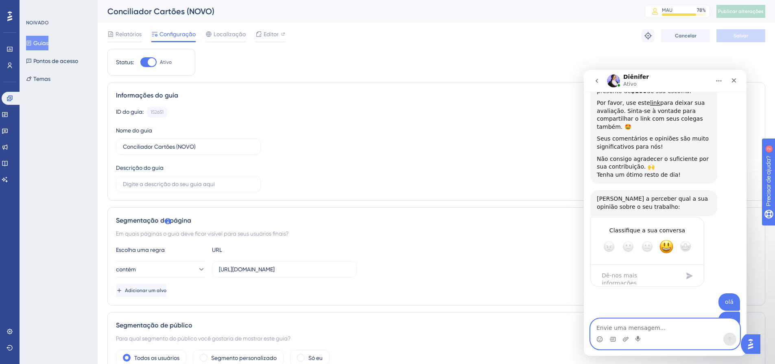
click at [647, 330] on textarea "Envie uma mensagem..." at bounding box center [665, 326] width 149 height 14
type textarea "olá, eu de novo kkk"
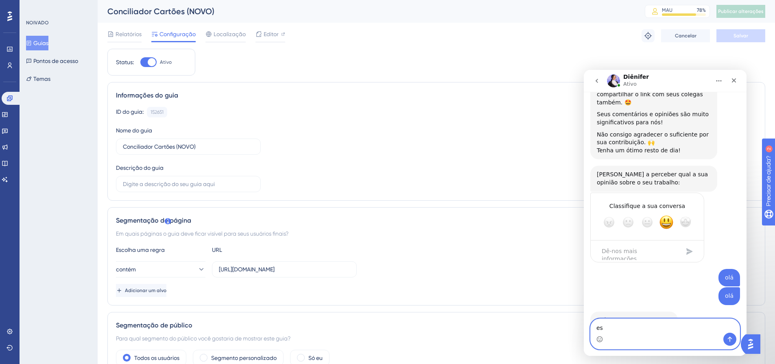
type textarea "e"
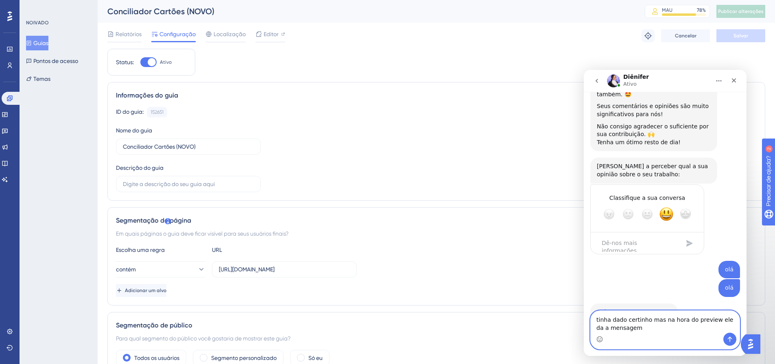
paste textarea "Targeting not matched Targeting configurations not matching with the current UR…"
type textarea "tinha dado certinho mas na hora do preview ele da a mensagem Targeting not matc…"
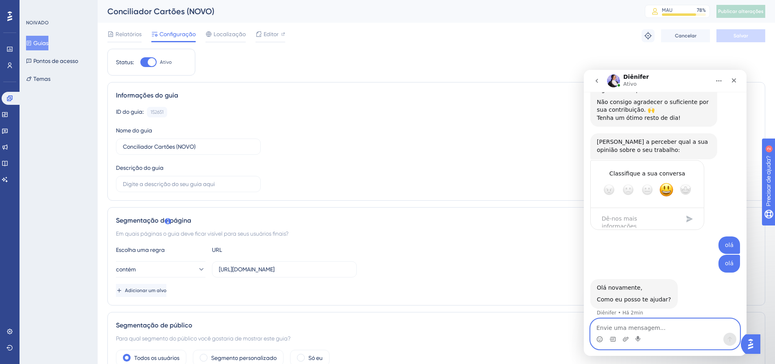
scroll to position [1900, 0]
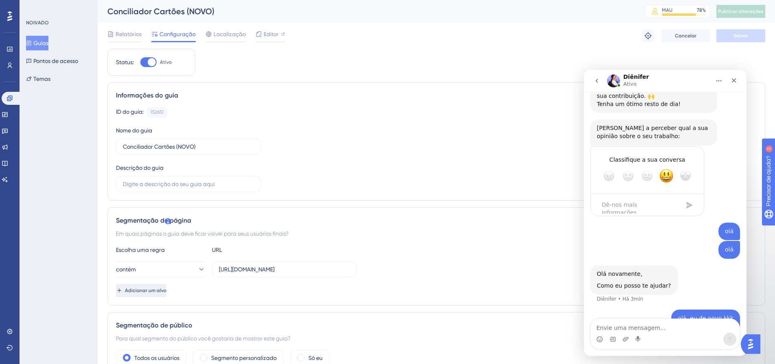
click at [166, 291] on font "Adicionar um alvo" at bounding box center [145, 291] width 41 height 6
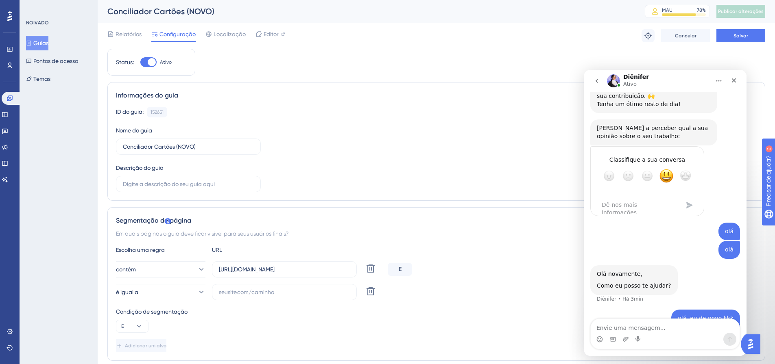
click at [402, 269] on div "E" at bounding box center [400, 269] width 24 height 13
click at [400, 269] on font "E" at bounding box center [400, 269] width 3 height 7
click at [371, 269] on icon at bounding box center [371, 269] width 10 height 10
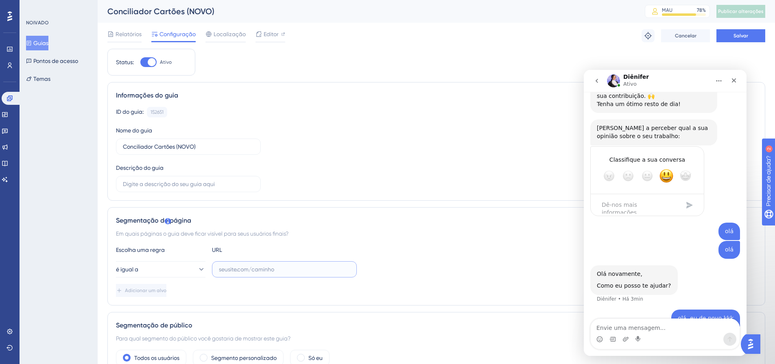
click at [254, 268] on input "text" at bounding box center [284, 269] width 131 height 9
paste input "[URL][DOMAIN_NAME]"
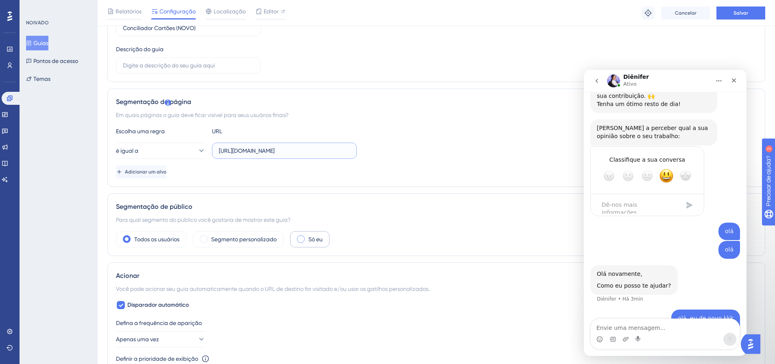
type input "[URL][DOMAIN_NAME]"
click at [316, 240] on font "Só eu" at bounding box center [315, 239] width 14 height 7
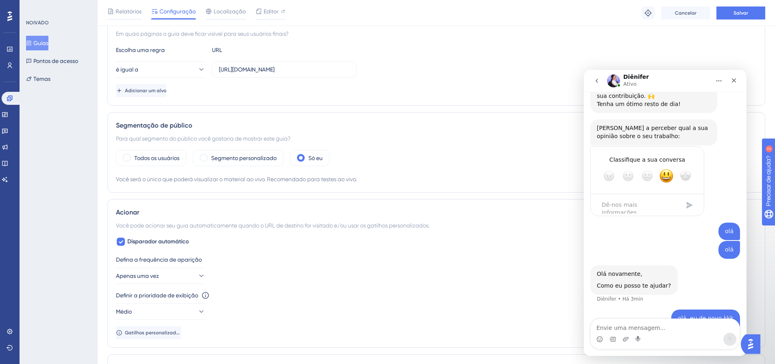
scroll to position [285, 0]
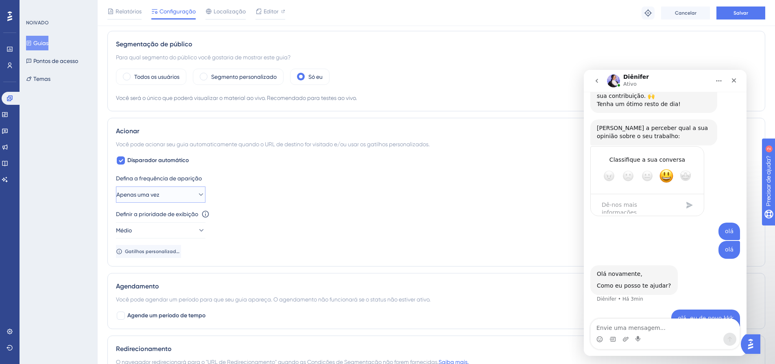
click at [170, 190] on button "Apenas uma vez" at bounding box center [160, 195] width 89 height 16
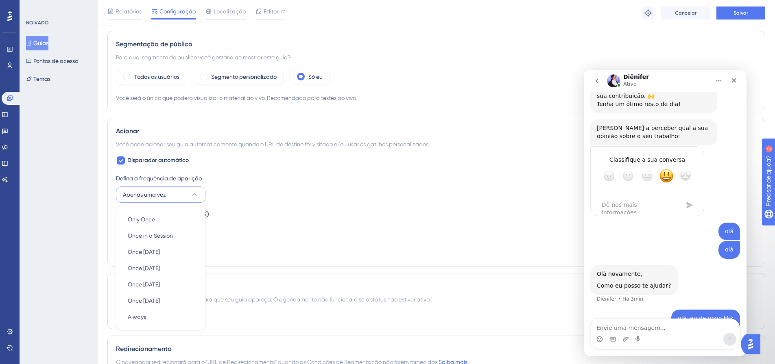
scroll to position [371, 0]
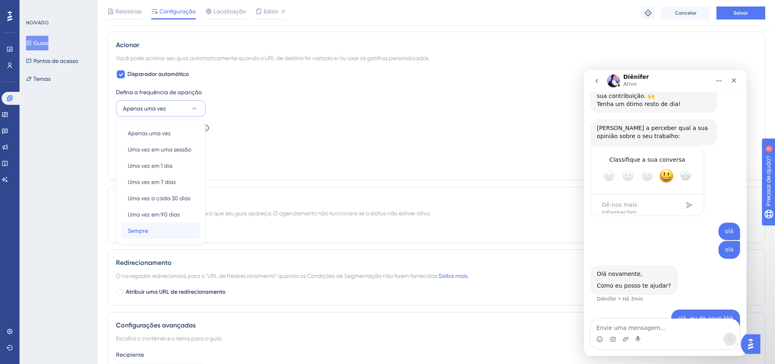
click at [166, 227] on div "Sempre Sempre" at bounding box center [161, 231] width 66 height 16
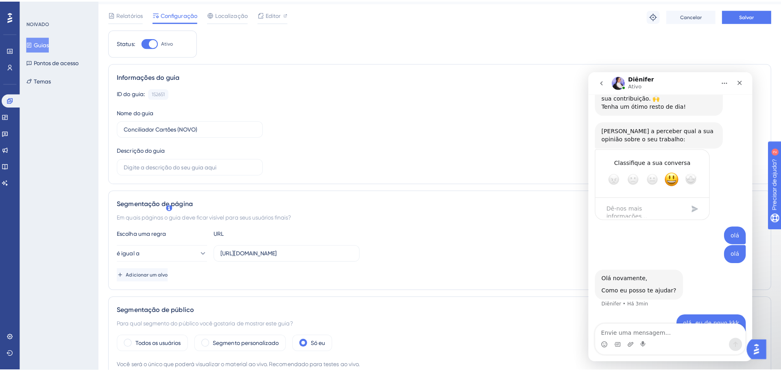
scroll to position [0, 0]
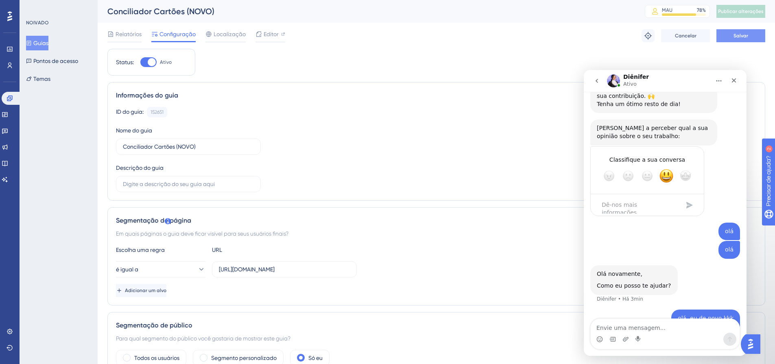
click at [749, 37] on button "Salvar" at bounding box center [740, 35] width 49 height 13
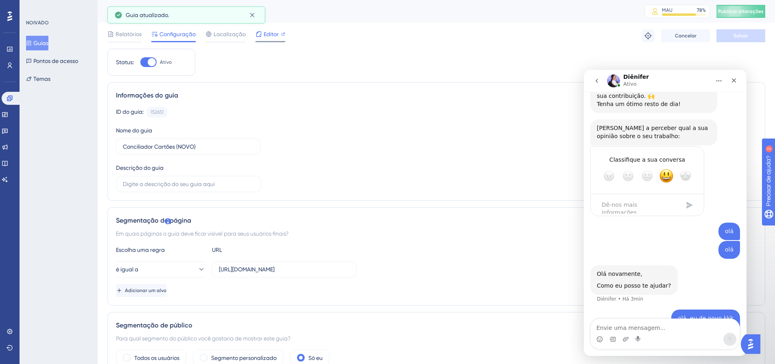
click at [270, 32] on font "Editor" at bounding box center [271, 34] width 15 height 7
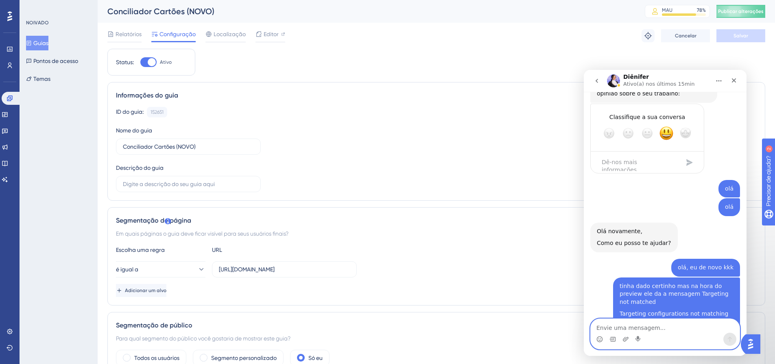
click at [649, 327] on textarea "Envie uma mensagem..." at bounding box center [665, 326] width 149 height 14
type textarea "O"
type textarea "oi alguma resposta?"
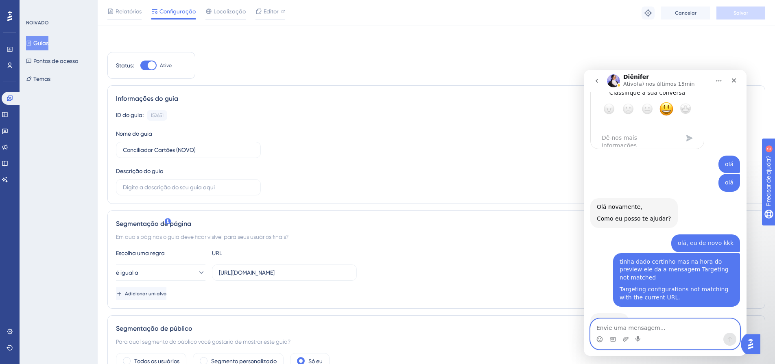
scroll to position [163, 0]
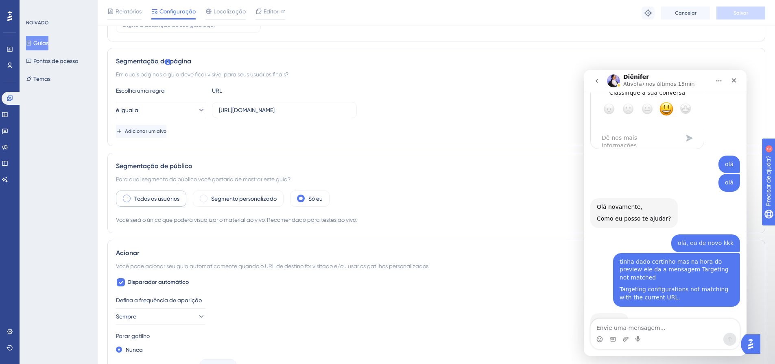
click at [166, 199] on font "Todos os usuários" at bounding box center [156, 199] width 45 height 7
click at [159, 197] on font "Todos os usuários" at bounding box center [156, 199] width 45 height 7
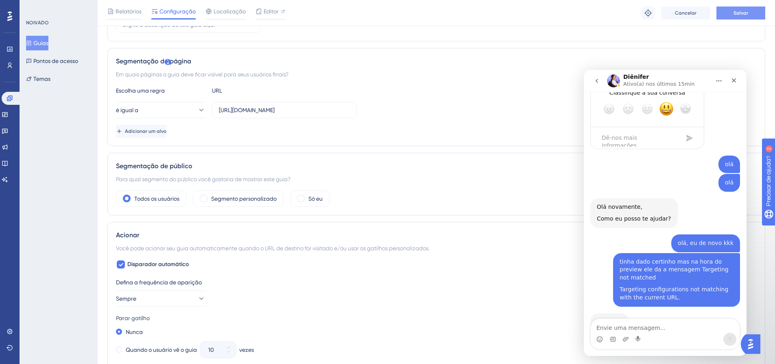
click at [746, 13] on font "Salvar" at bounding box center [740, 13] width 15 height 6
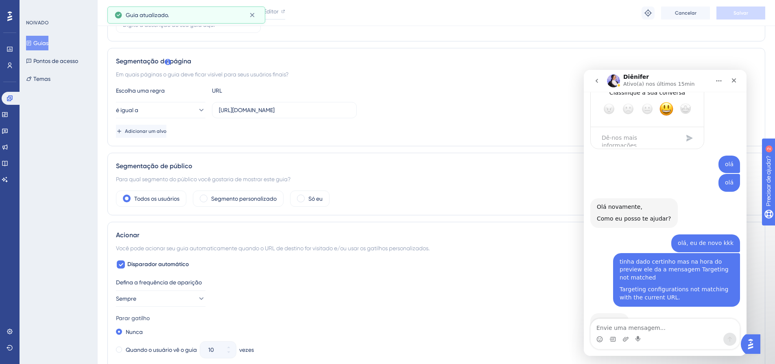
scroll to position [0, 0]
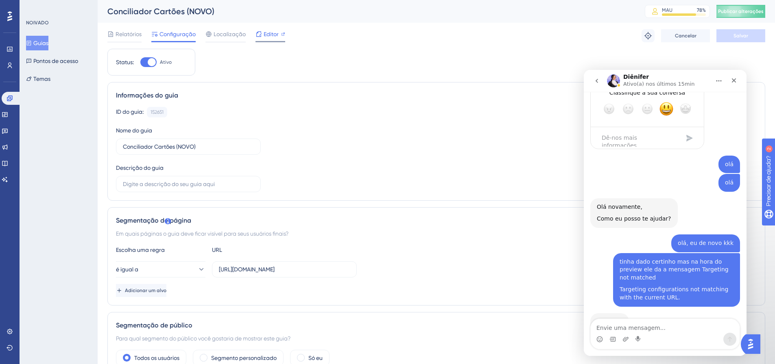
click at [267, 37] on font "Editor" at bounding box center [271, 34] width 15 height 7
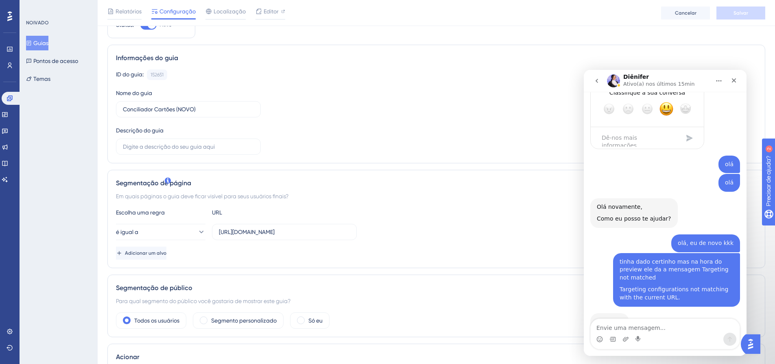
scroll to position [122, 0]
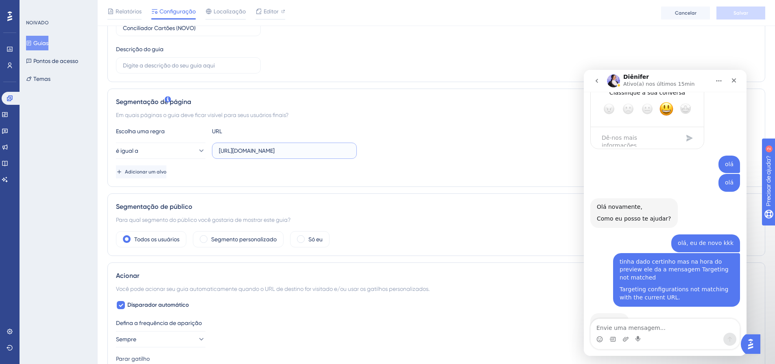
click at [295, 154] on input "[URL][DOMAIN_NAME]" at bounding box center [284, 150] width 131 height 9
paste input "onciliador-cartoes/dashboard"
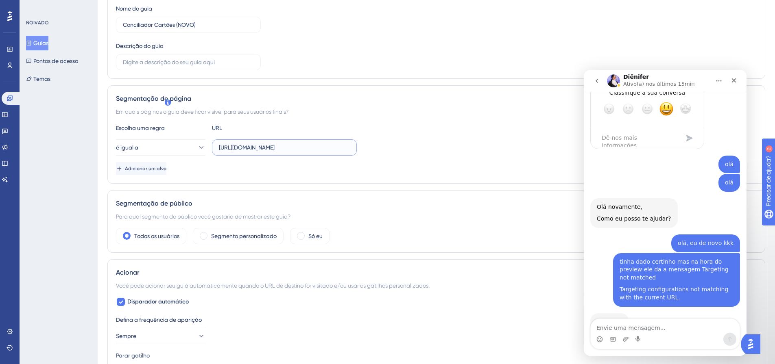
scroll to position [0, 0]
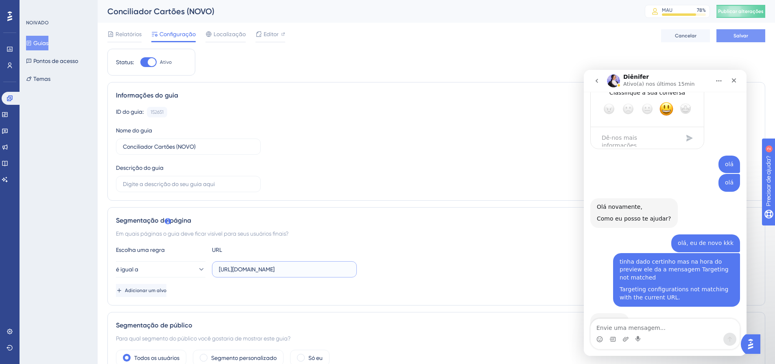
type input "https://linx-homologacao.microvix.com.br/lb-erpwebapp/gestao-financeira/concili…"
click at [750, 33] on button "Salvar" at bounding box center [740, 35] width 49 height 13
click at [271, 38] on span "Editor" at bounding box center [271, 34] width 15 height 10
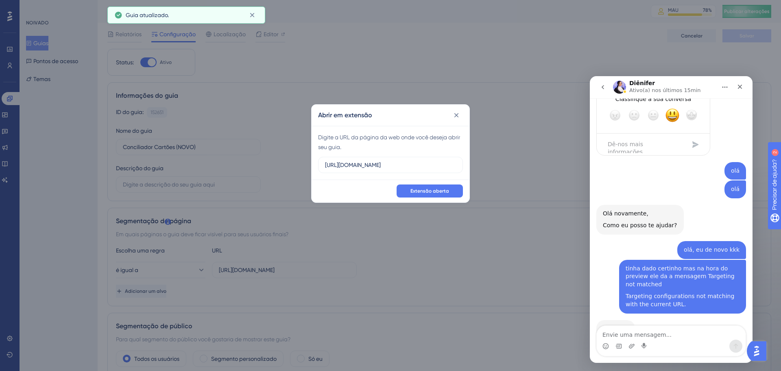
drag, startPoint x: 447, startPoint y: 166, endPoint x: 302, endPoint y: 157, distance: 146.0
click at [302, 157] on div "Abrir em extensão Digite a URL da página da web onde você deseja abrir seu guia…" at bounding box center [390, 185] width 781 height 371
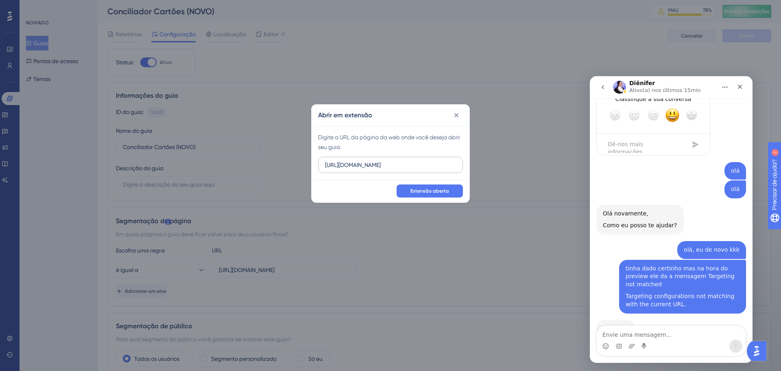
scroll to position [0, 158]
type input "https://linx-homologacao.microvix.com.br/lb-erpwebapp/gestao-financeira/concili…"
click at [439, 197] on div "Extensão aberta" at bounding box center [391, 190] width 158 height 23
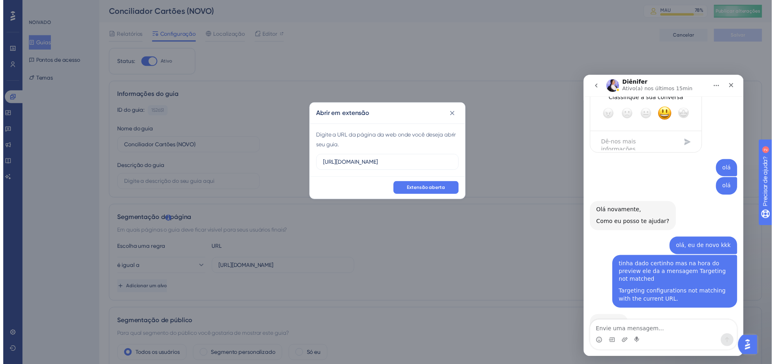
scroll to position [0, 0]
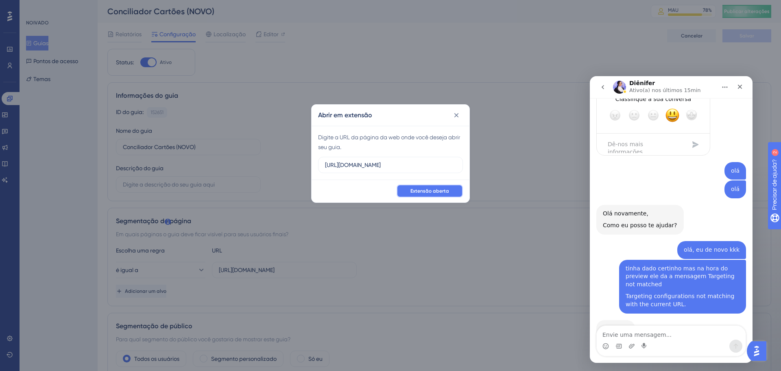
click at [432, 188] on span "Extensão aberta" at bounding box center [429, 191] width 39 height 7
click at [459, 113] on icon at bounding box center [456, 115] width 8 height 8
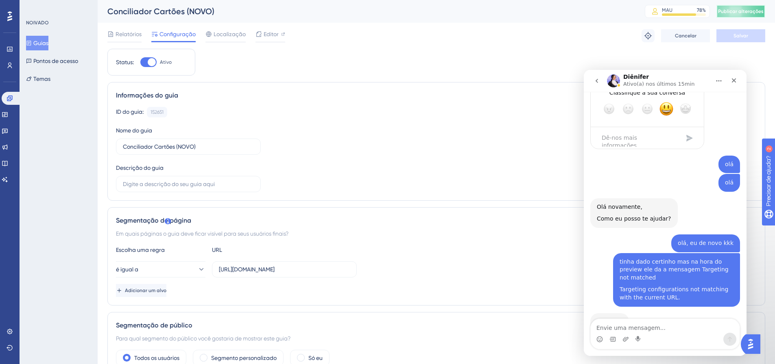
click at [750, 5] on button "Publicar alterações" at bounding box center [740, 11] width 49 height 13
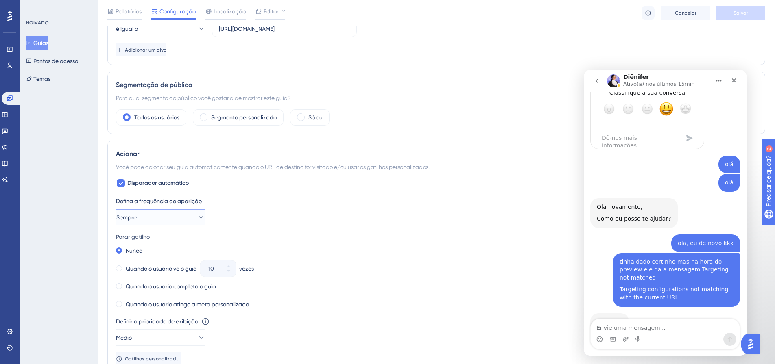
click at [154, 216] on button "Sempre" at bounding box center [160, 217] width 89 height 16
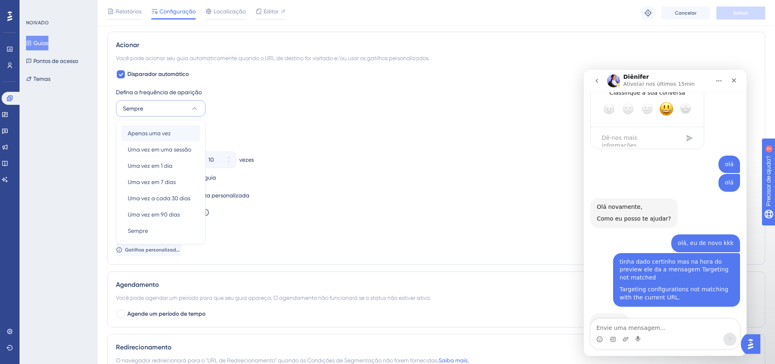
scroll to position [272, 0]
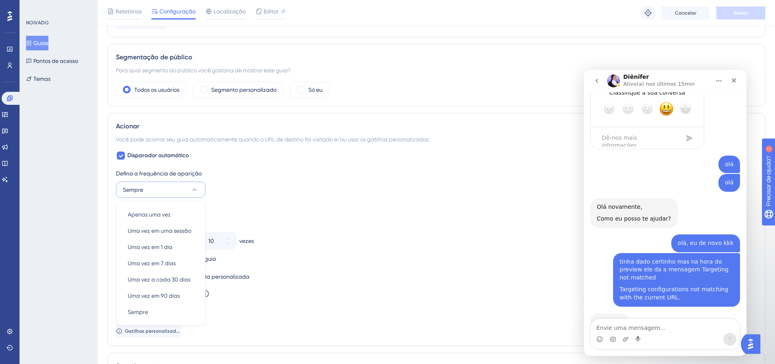
click at [309, 204] on div "Defina a frequência de aparição Sempre Apenas uma vez Apenas uma vez Uma vez em…" at bounding box center [436, 253] width 641 height 169
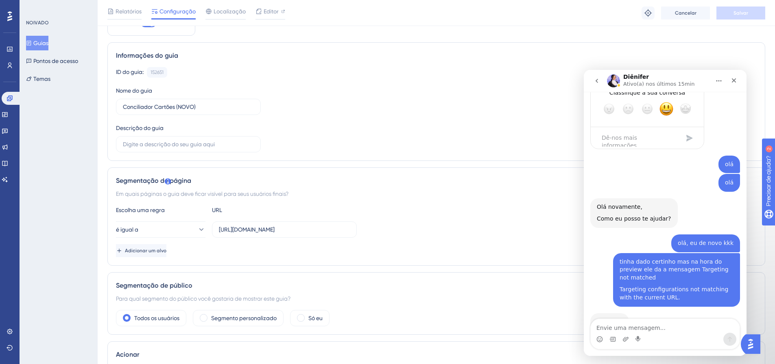
scroll to position [0, 0]
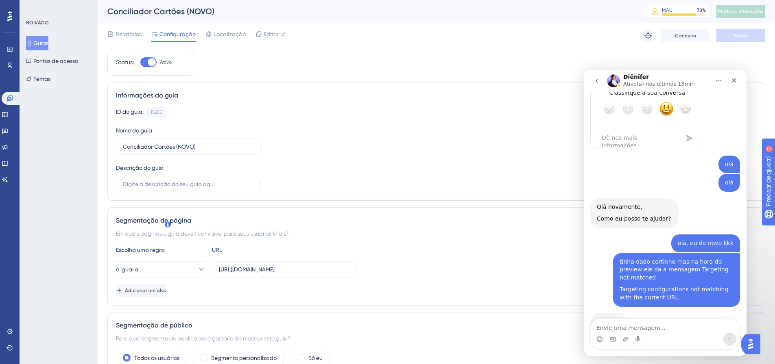
click at [145, 62] on div at bounding box center [148, 62] width 16 height 10
click at [140, 62] on input "Ativo" at bounding box center [140, 62] width 0 height 0
click at [748, 37] on font "Salvar" at bounding box center [740, 36] width 15 height 6
click at [151, 59] on div at bounding box center [148, 62] width 16 height 10
click at [140, 62] on input "Inativo" at bounding box center [140, 62] width 0 height 0
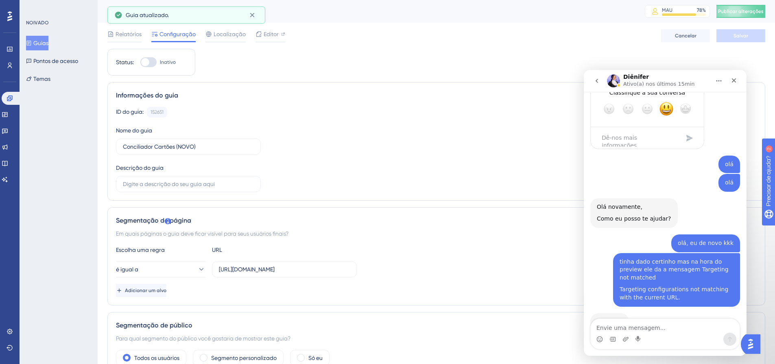
checkbox input "true"
click at [755, 36] on button "Salvar" at bounding box center [740, 35] width 49 height 13
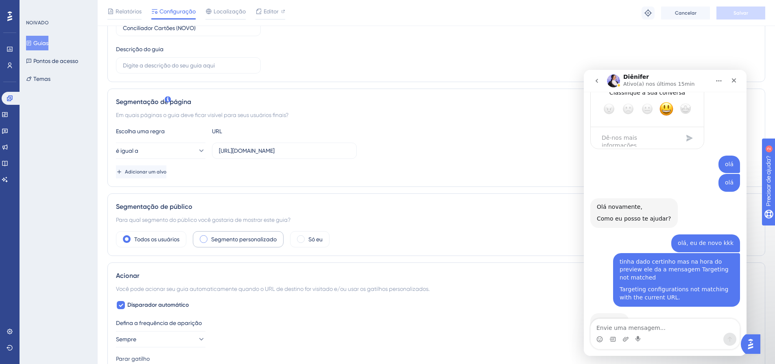
click at [218, 243] on label "Segmento personalizado" at bounding box center [243, 240] width 65 height 10
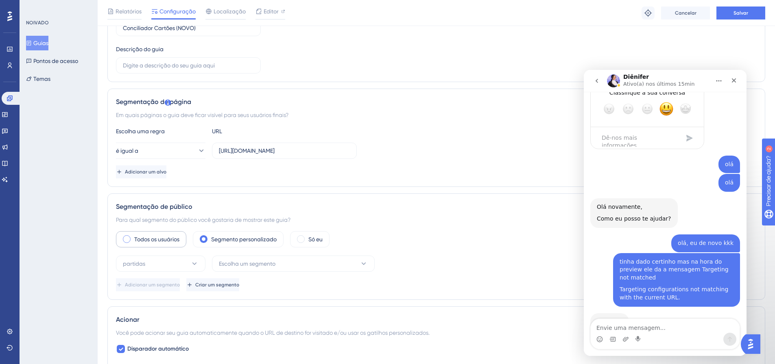
click at [163, 244] on label "Todos os usuários" at bounding box center [156, 240] width 45 height 10
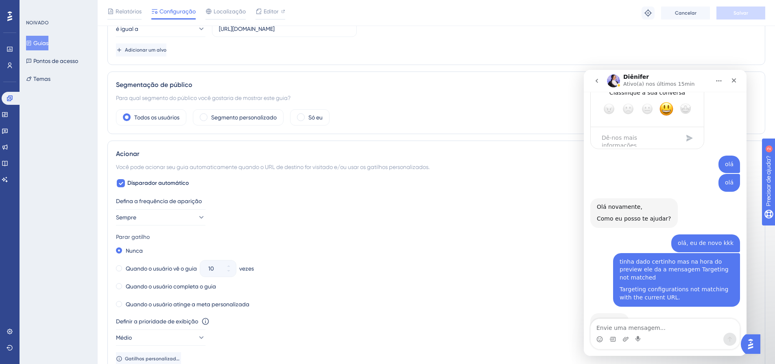
scroll to position [285, 0]
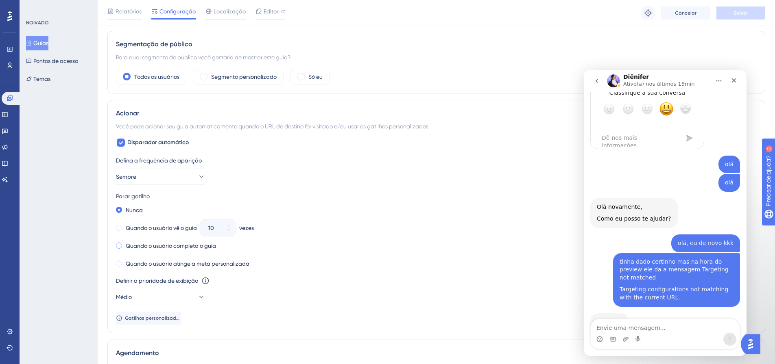
click at [154, 248] on font "Quando o usuário completa o guia" at bounding box center [171, 246] width 90 height 7
click at [742, 10] on font "Salvar" at bounding box center [740, 13] width 15 height 6
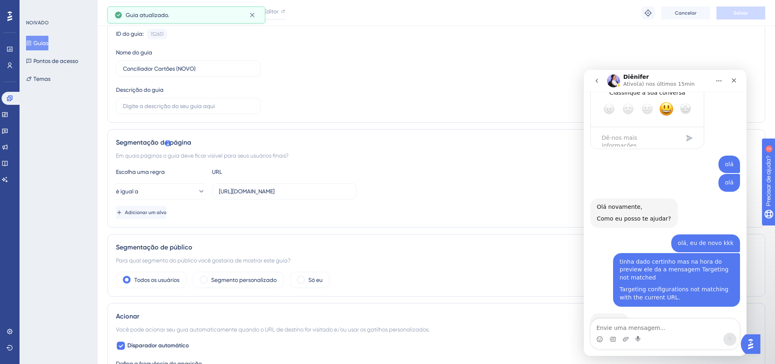
scroll to position [0, 0]
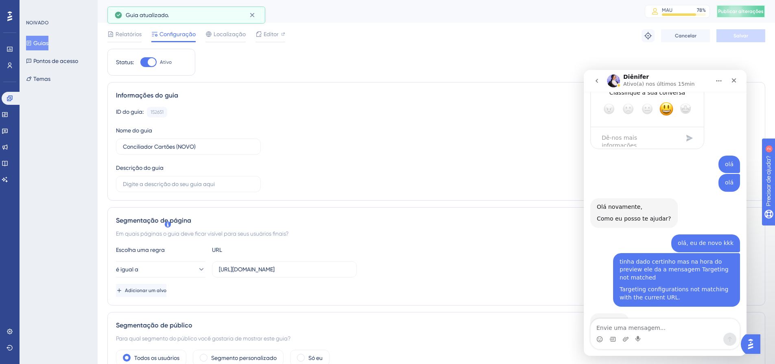
click at [746, 11] on font "Publicar alterações" at bounding box center [741, 12] width 46 height 6
click at [313, 268] on input "https://linx-homologacao.microvix.com.br/lb-erpwebapp/gestao-financeira/concili…" at bounding box center [284, 269] width 131 height 9
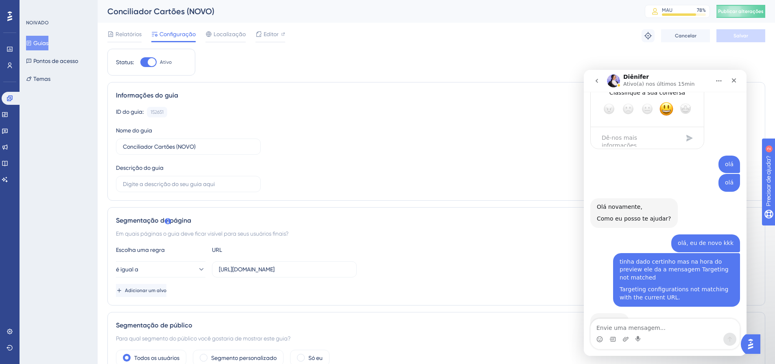
click at [409, 161] on div "ID do guia: 152651 Cópia Nome do guia Conciliador Cartões (NOVO) Descrição do g…" at bounding box center [436, 149] width 641 height 85
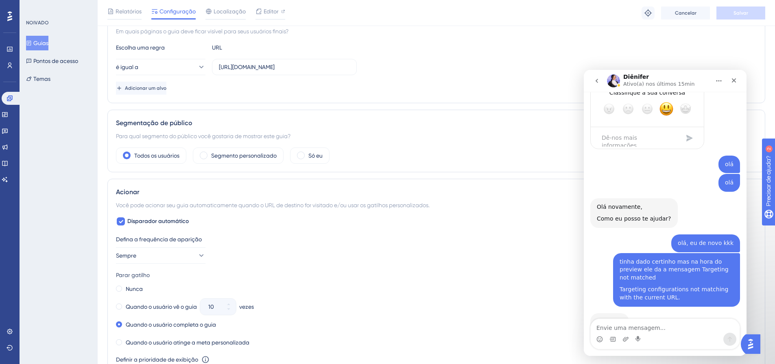
scroll to position [2, 0]
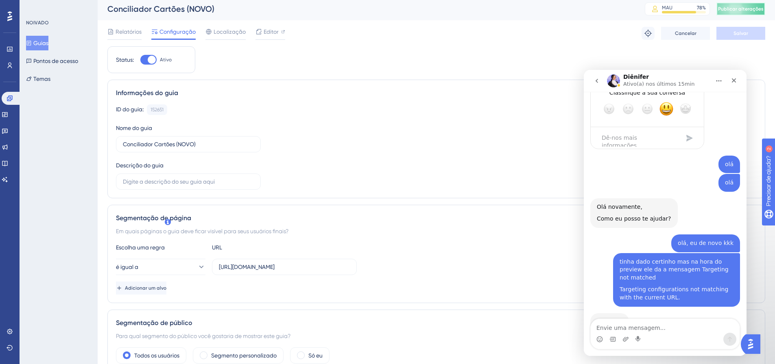
click at [742, 6] on span "Publicar alterações" at bounding box center [741, 9] width 46 height 7
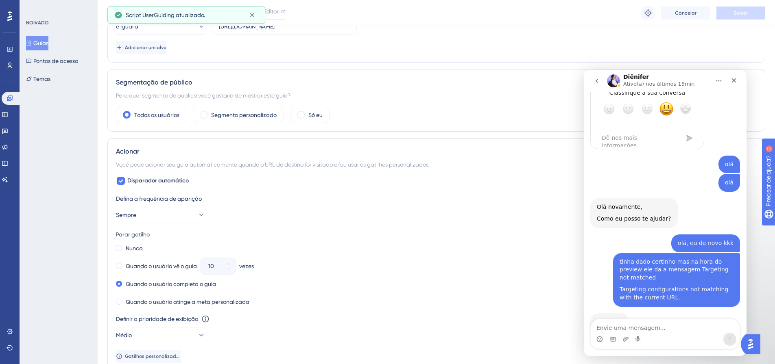
scroll to position [369, 0]
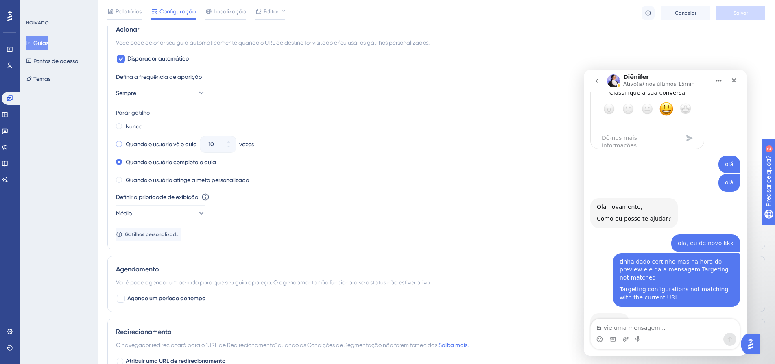
click at [178, 146] on font "Quando o usuário vê o guia" at bounding box center [161, 144] width 71 height 7
click at [741, 18] on button "Salvar" at bounding box center [740, 13] width 49 height 13
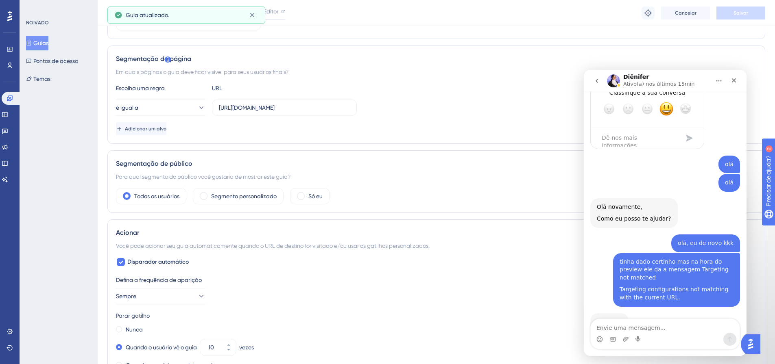
scroll to position [0, 0]
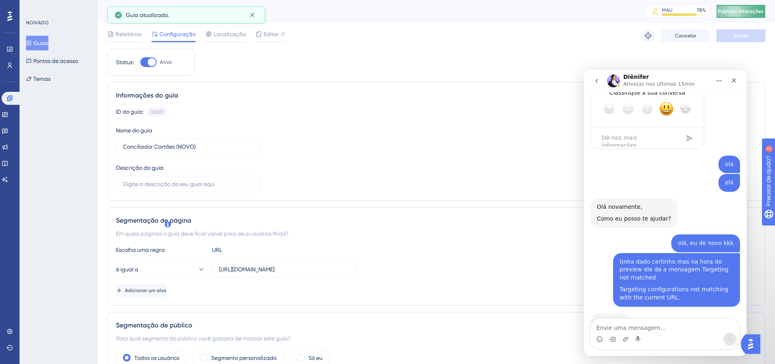
click at [748, 17] on button "Publicar alterações" at bounding box center [740, 11] width 49 height 13
click at [751, 10] on font "Publicar alterações" at bounding box center [741, 12] width 46 height 6
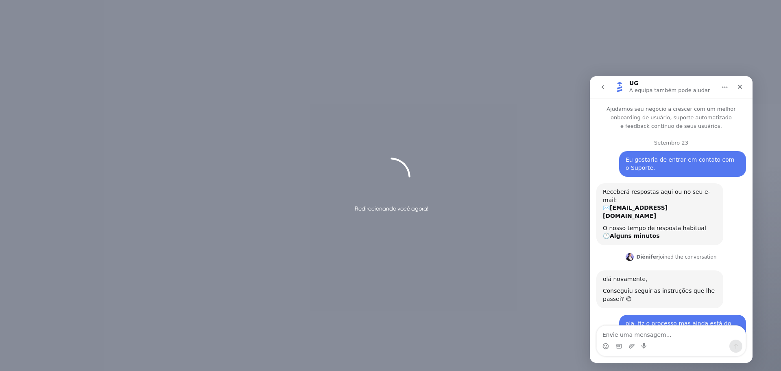
scroll to position [1720, 0]
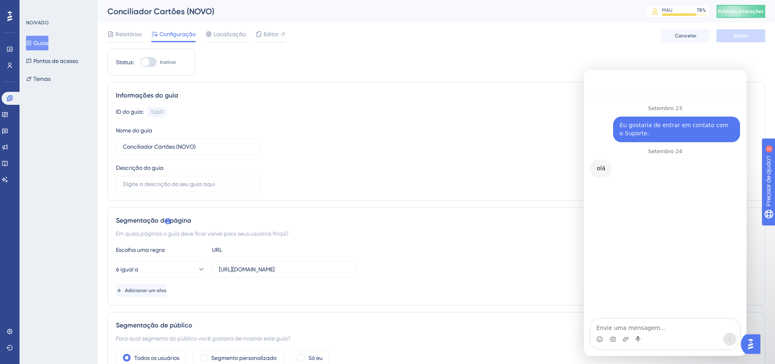
click at [155, 59] on div at bounding box center [148, 62] width 16 height 10
click at [140, 62] on input "Inativo" at bounding box center [140, 62] width 0 height 0
checkbox input "true"
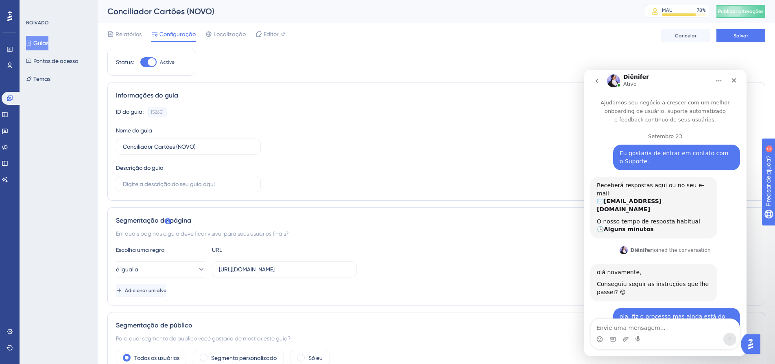
scroll to position [1744, 0]
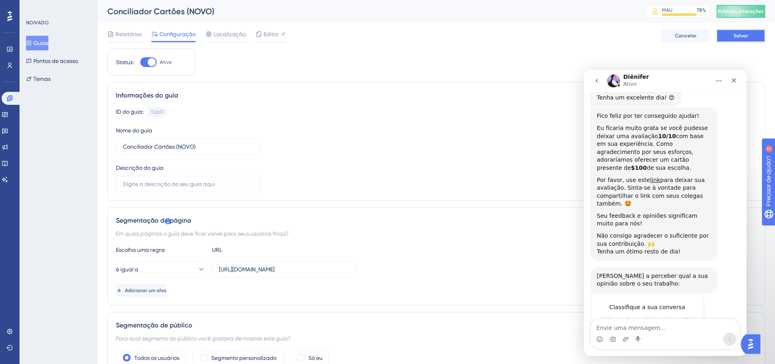
click at [738, 35] on font "Salvar" at bounding box center [740, 36] width 15 height 6
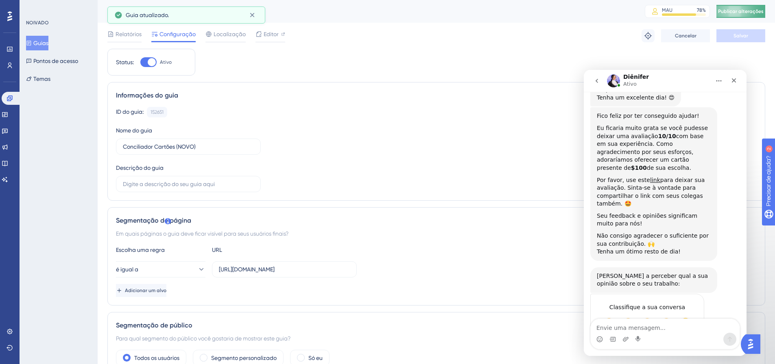
click at [753, 13] on font "Publicar alterações" at bounding box center [741, 12] width 46 height 6
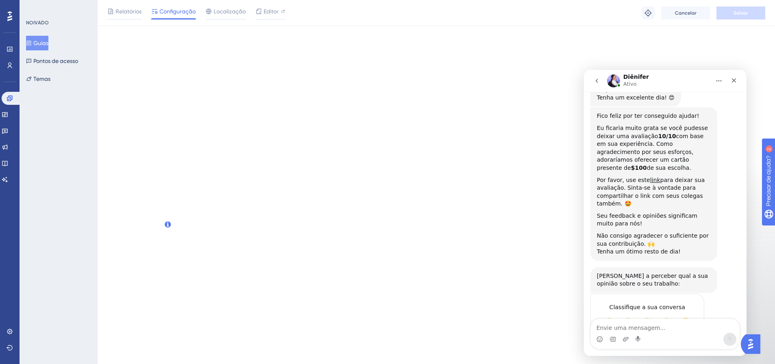
scroll to position [0, 0]
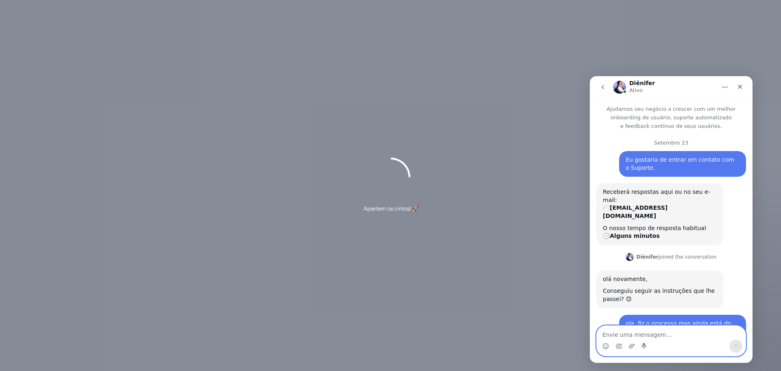
scroll to position [1744, 0]
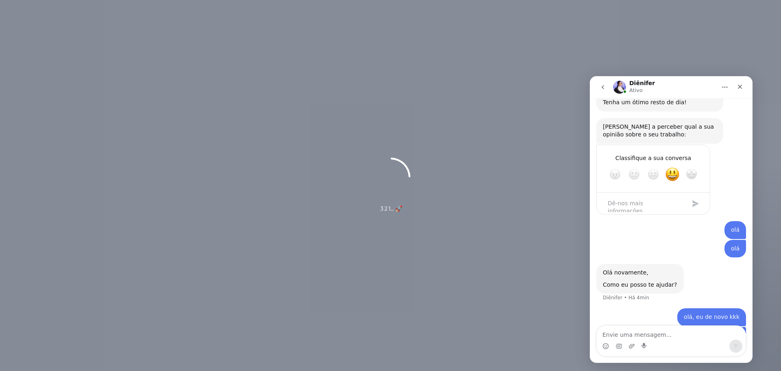
click at [629, 331] on textarea "Envie uma mensagem..." at bounding box center [671, 332] width 149 height 14
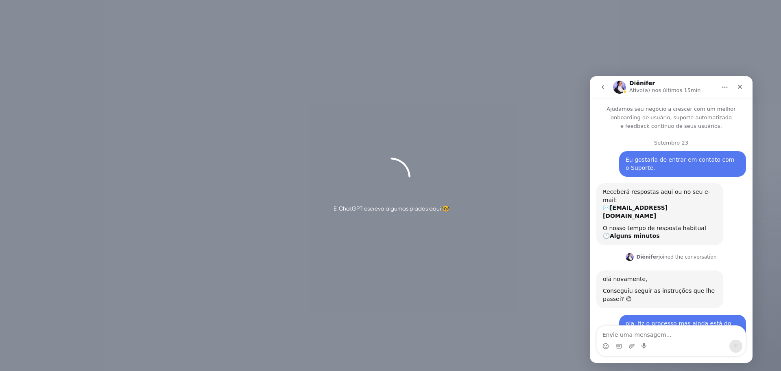
scroll to position [1967, 0]
